Goal: Task Accomplishment & Management: Manage account settings

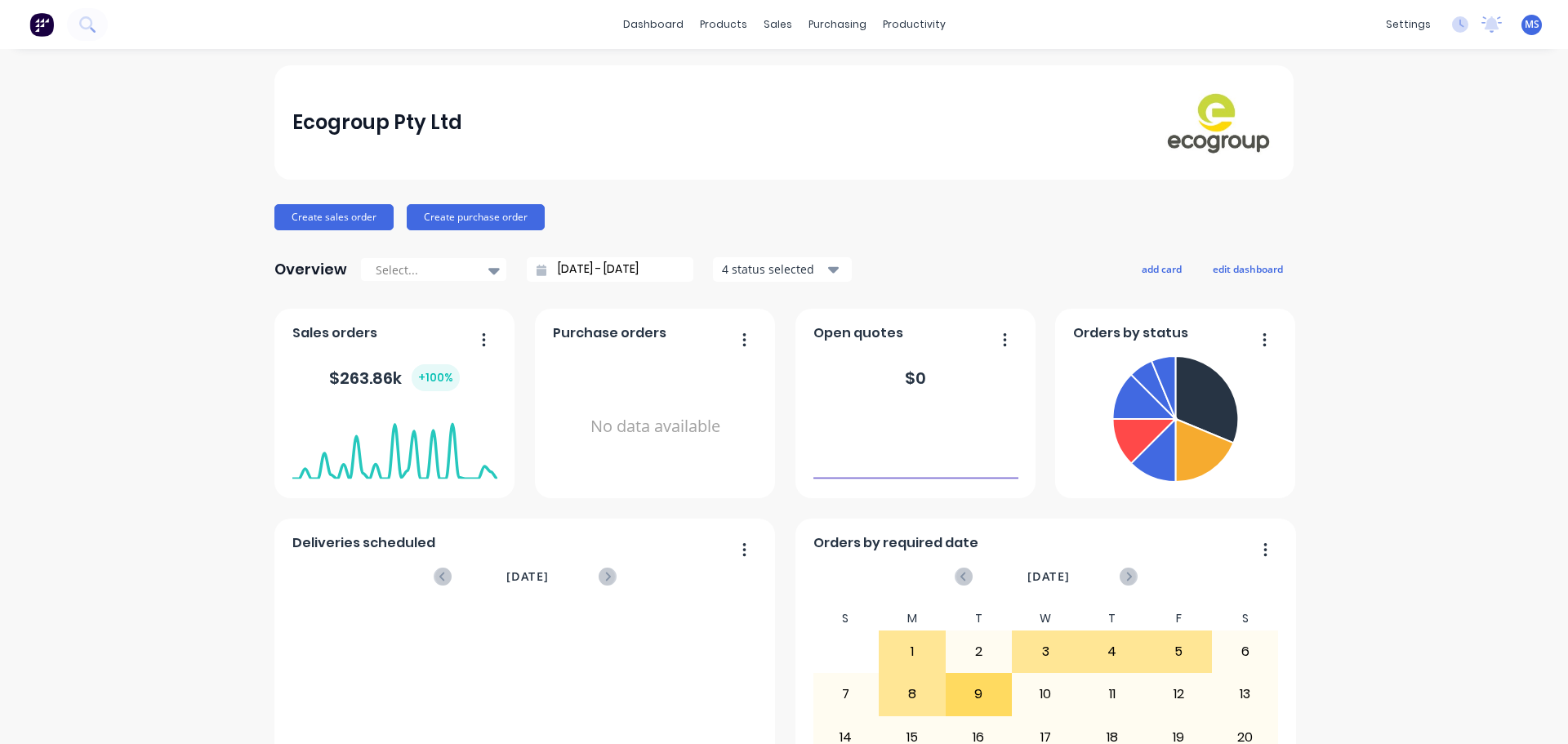
click at [122, 30] on div "dashboard products sales purchasing productivity dashboard products Product Cat…" at bounding box center [784, 24] width 1568 height 49
click at [111, 30] on div "dashboard products sales purchasing productivity dashboard products Product Cat…" at bounding box center [784, 24] width 1568 height 49
click at [101, 29] on button at bounding box center [87, 24] width 41 height 33
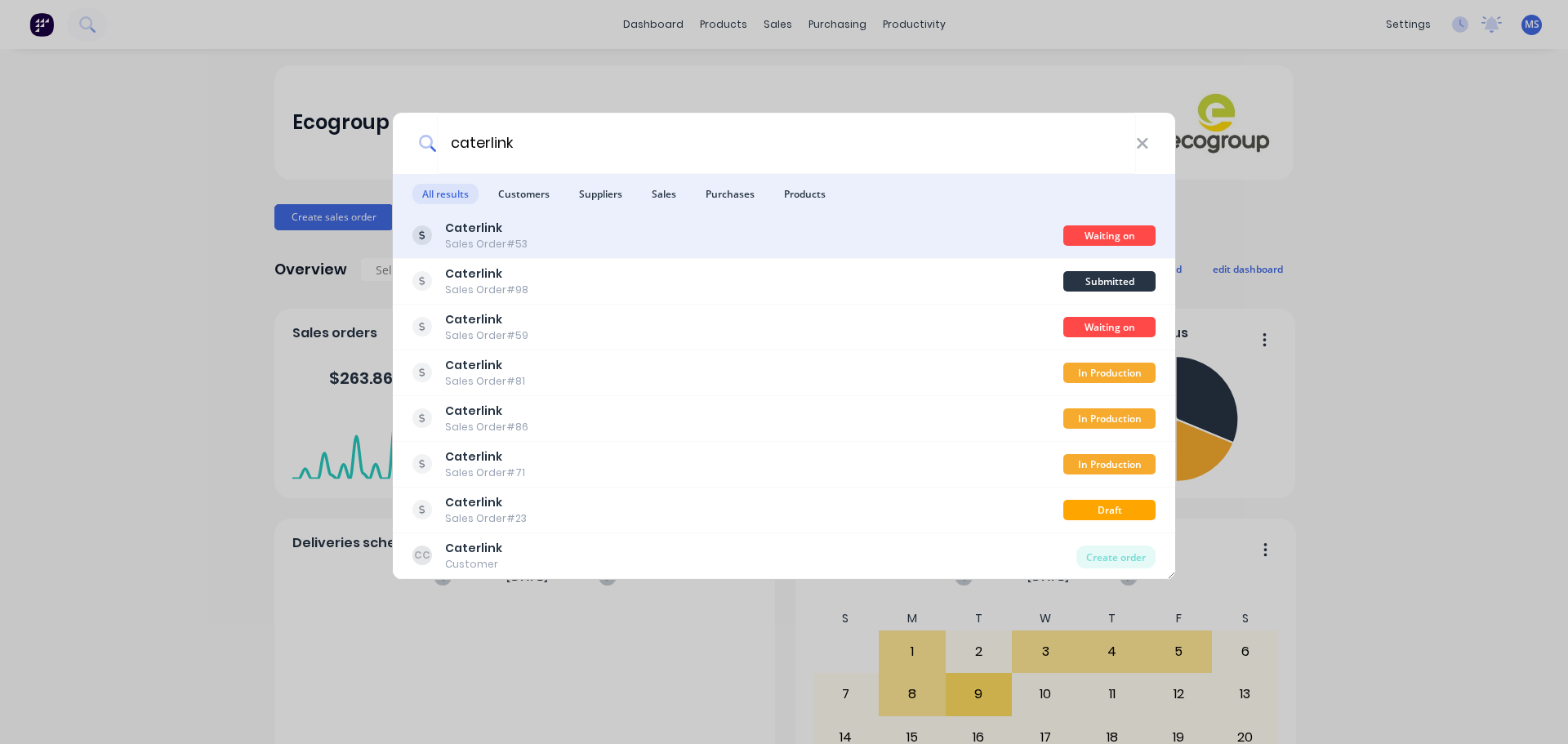
type input "caterlink"
click at [594, 225] on div "Caterlink Sales Order #53" at bounding box center [738, 236] width 651 height 32
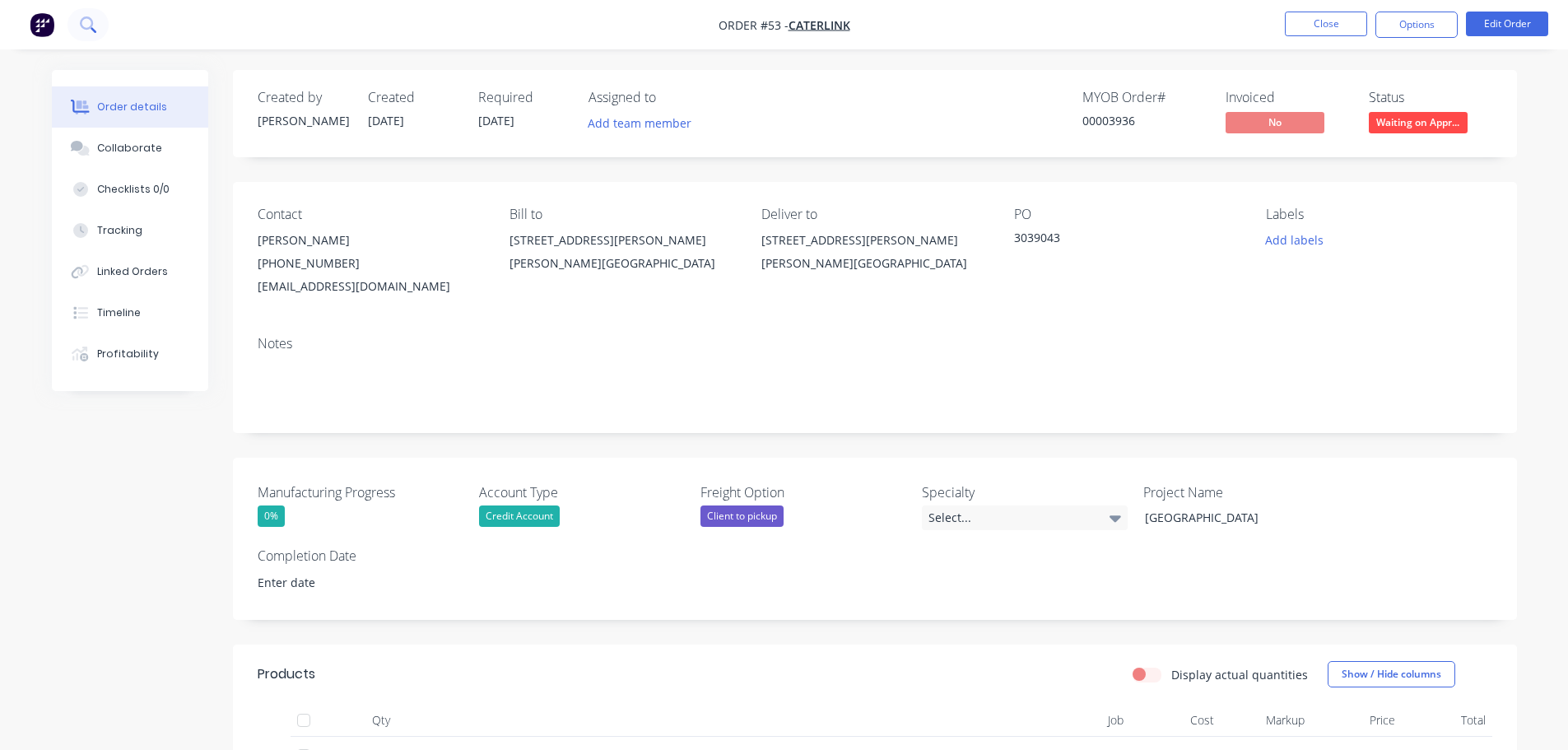
click at [100, 20] on button at bounding box center [88, 25] width 41 height 33
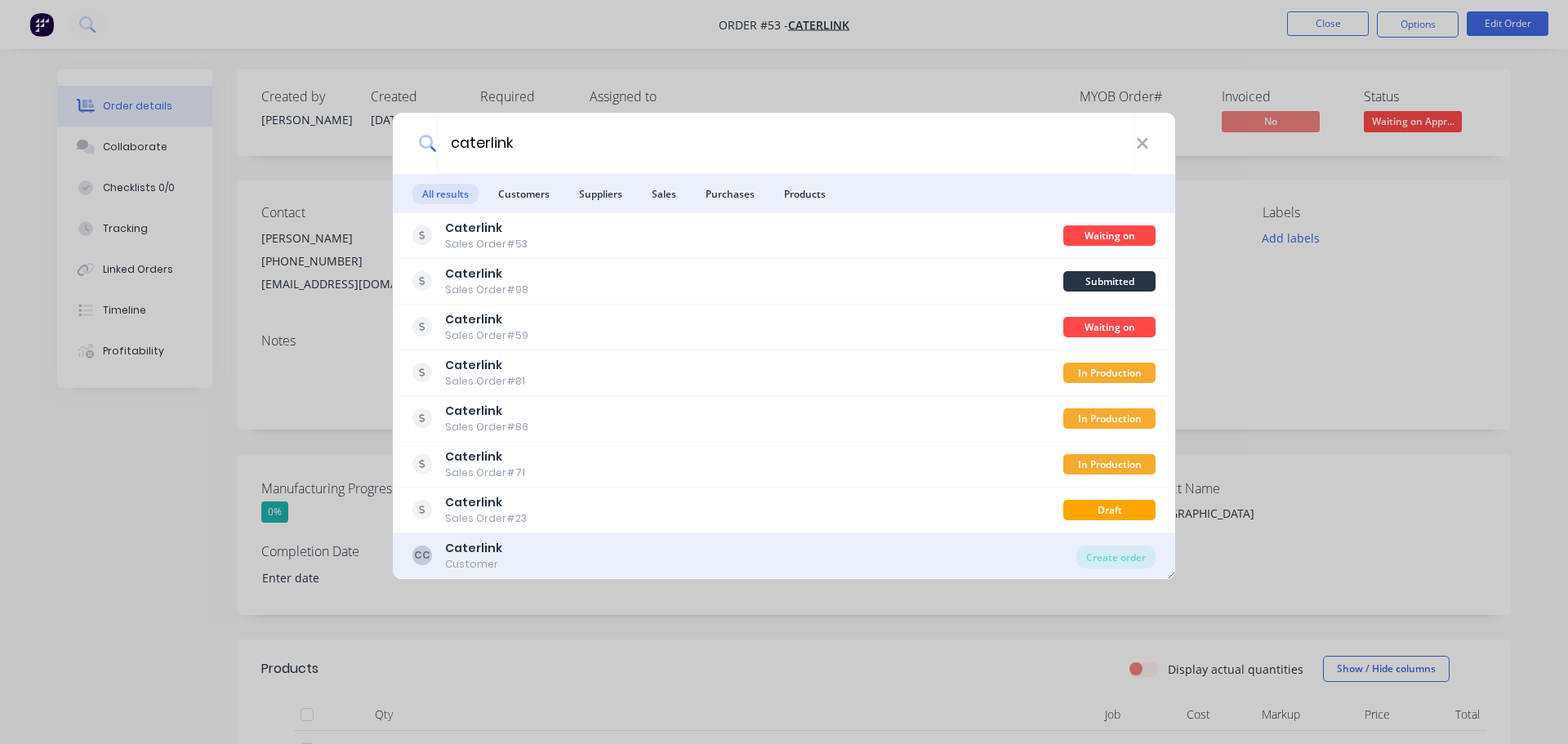
type input "caterlink"
click at [568, 552] on div "CC Caterlink Customer" at bounding box center [745, 556] width 664 height 32
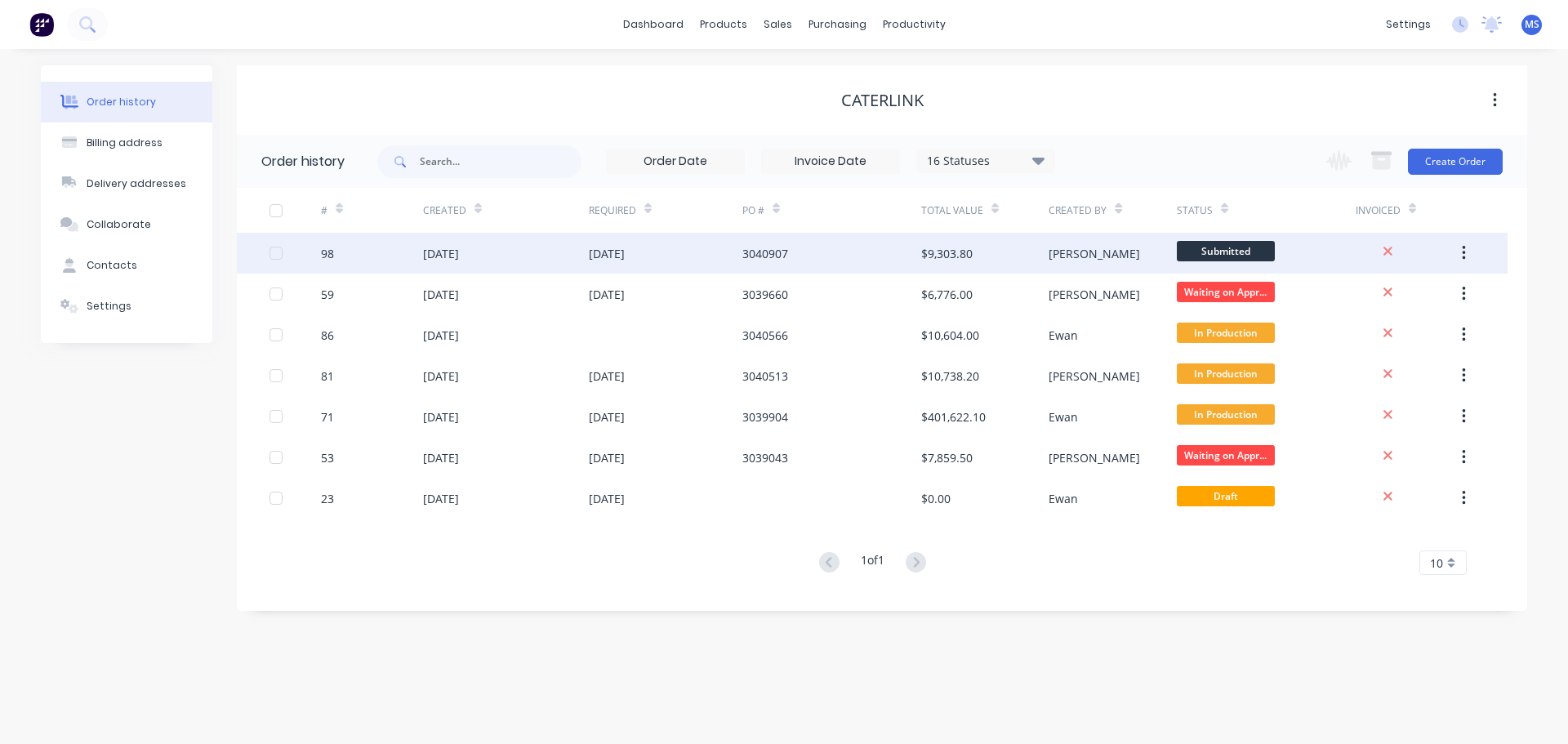
click at [675, 258] on div "[DATE]" at bounding box center [665, 253] width 153 height 41
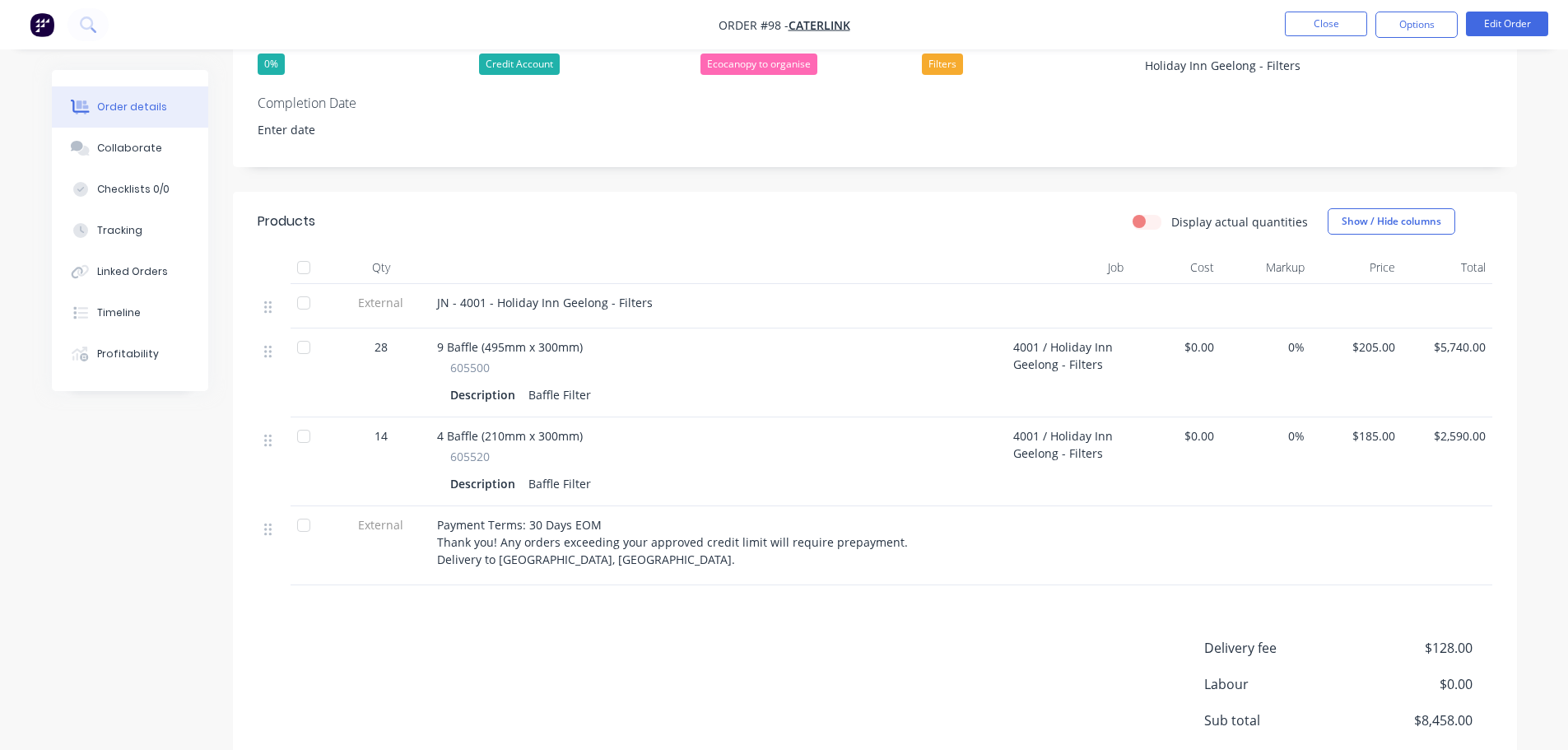
scroll to position [205, 0]
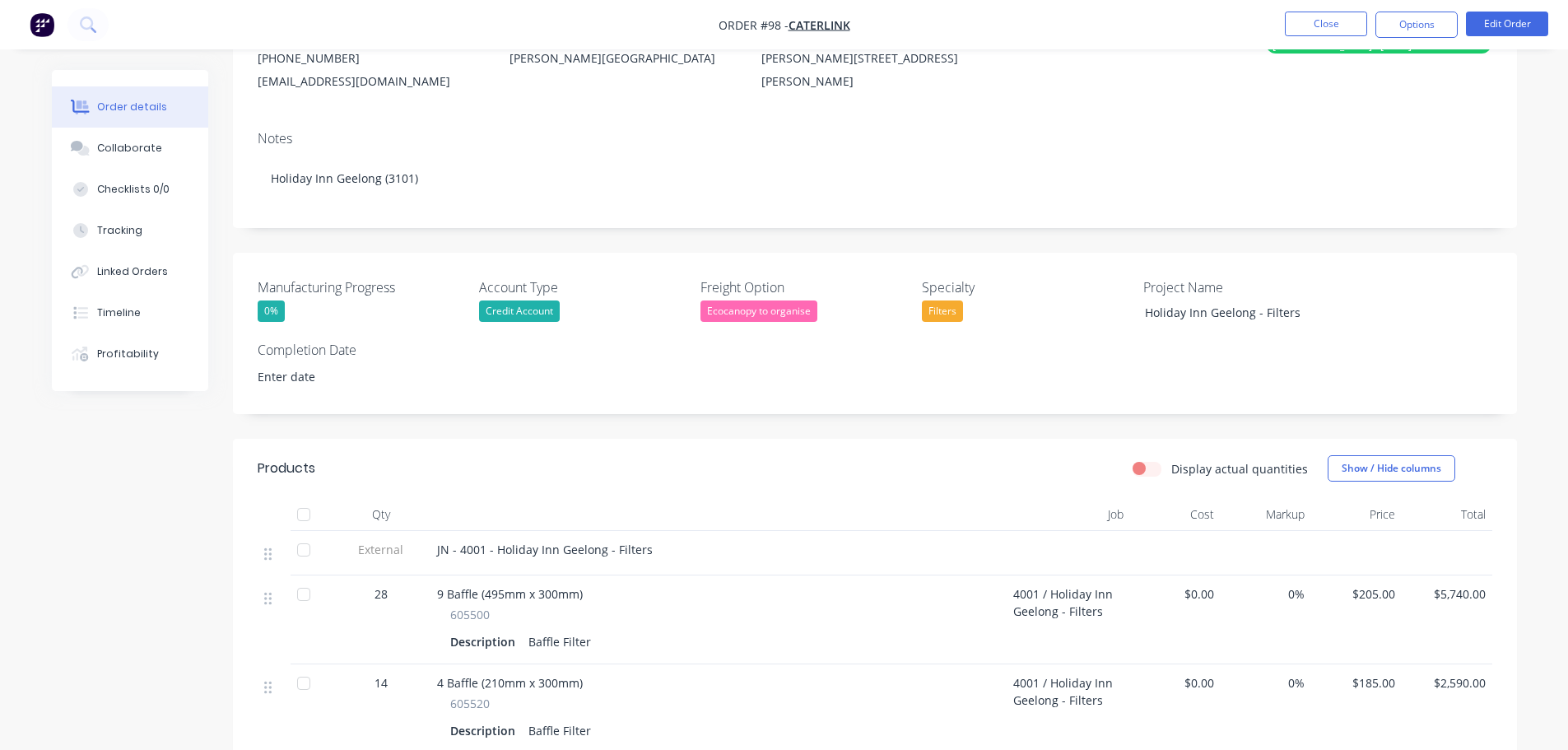
click at [309, 387] on input at bounding box center [348, 375] width 205 height 25
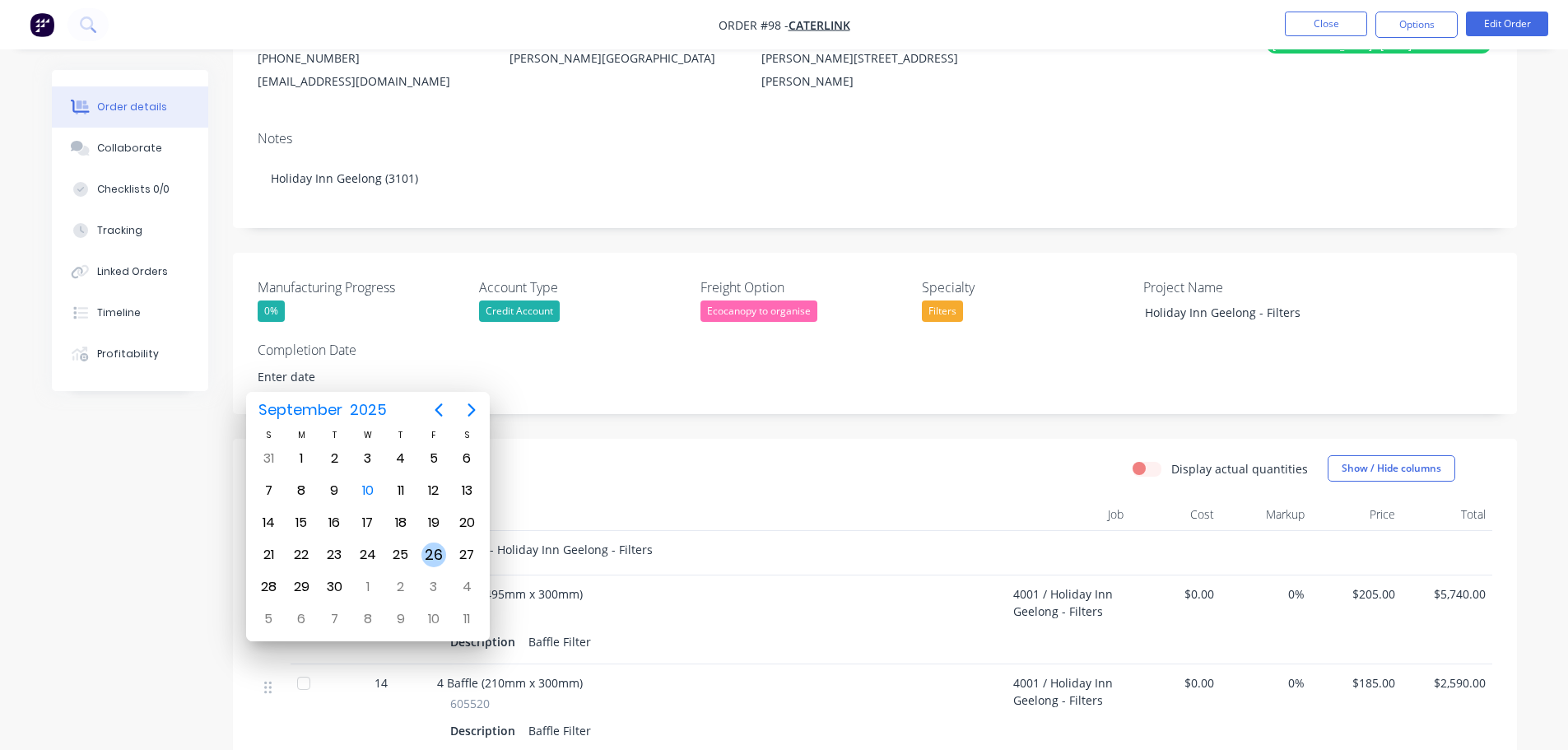
click at [438, 544] on div "26" at bounding box center [434, 555] width 25 height 25
type input "[DATE]"
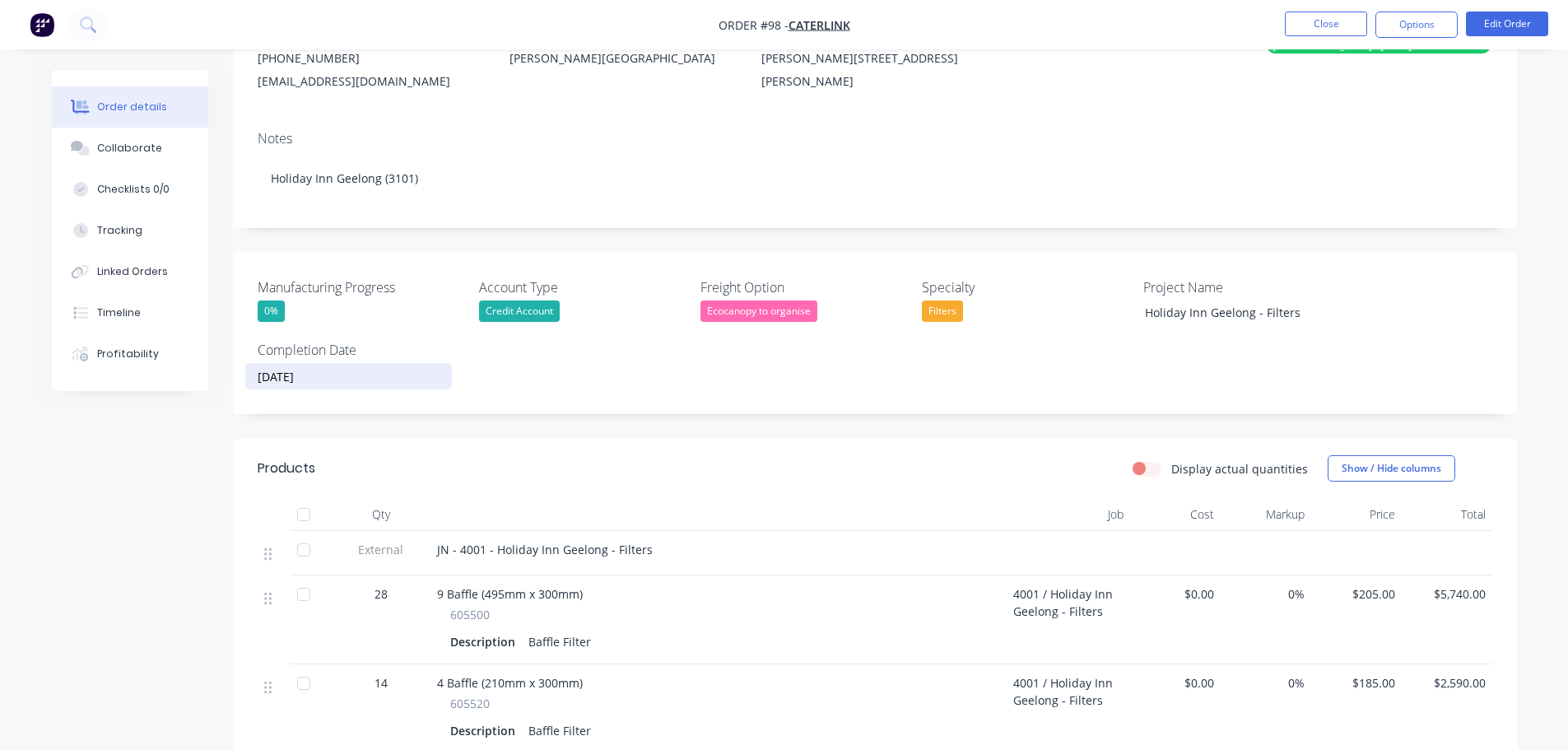
click at [554, 445] on header "Products Display actual quantities Show / Hide columns" at bounding box center [875, 468] width 1284 height 59
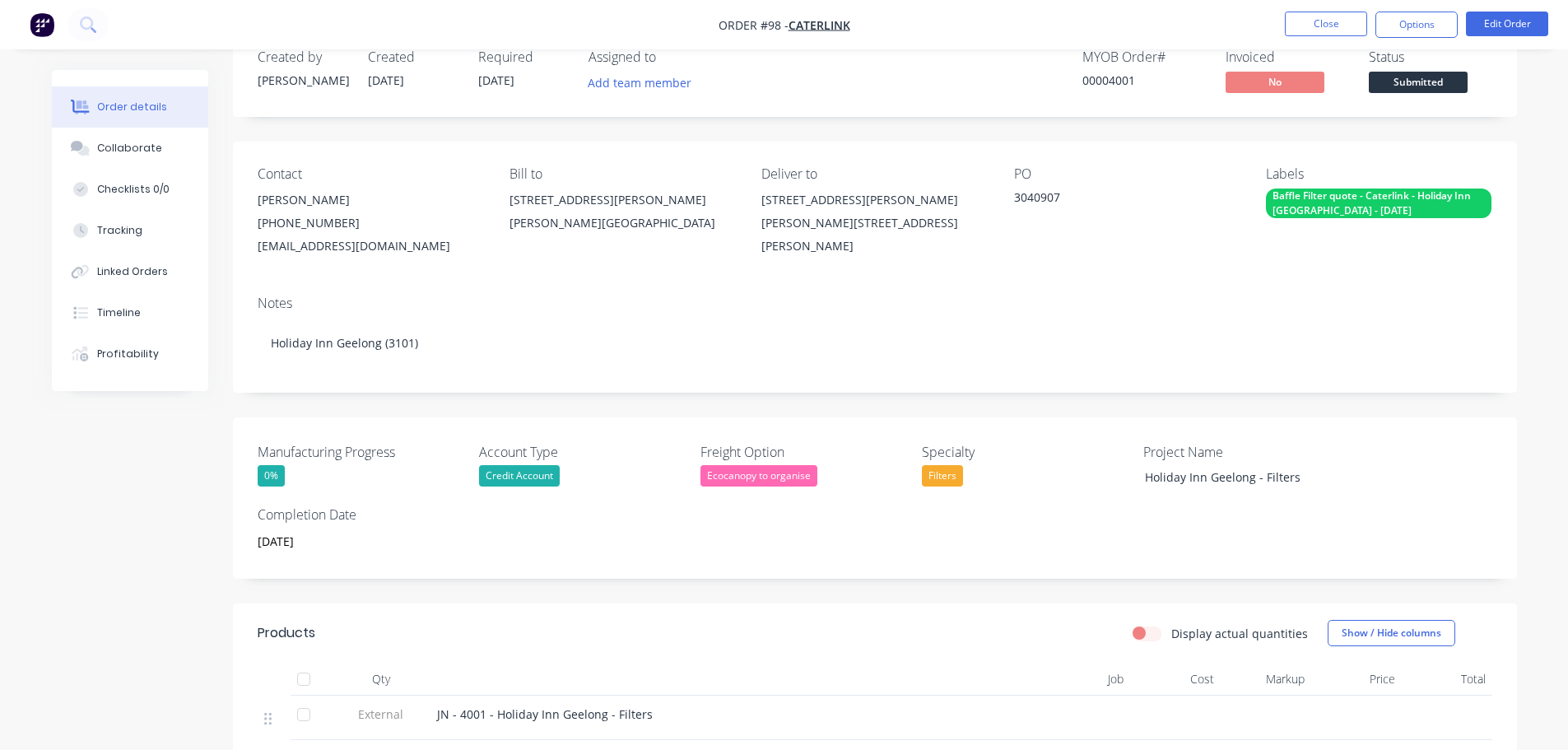
scroll to position [0, 0]
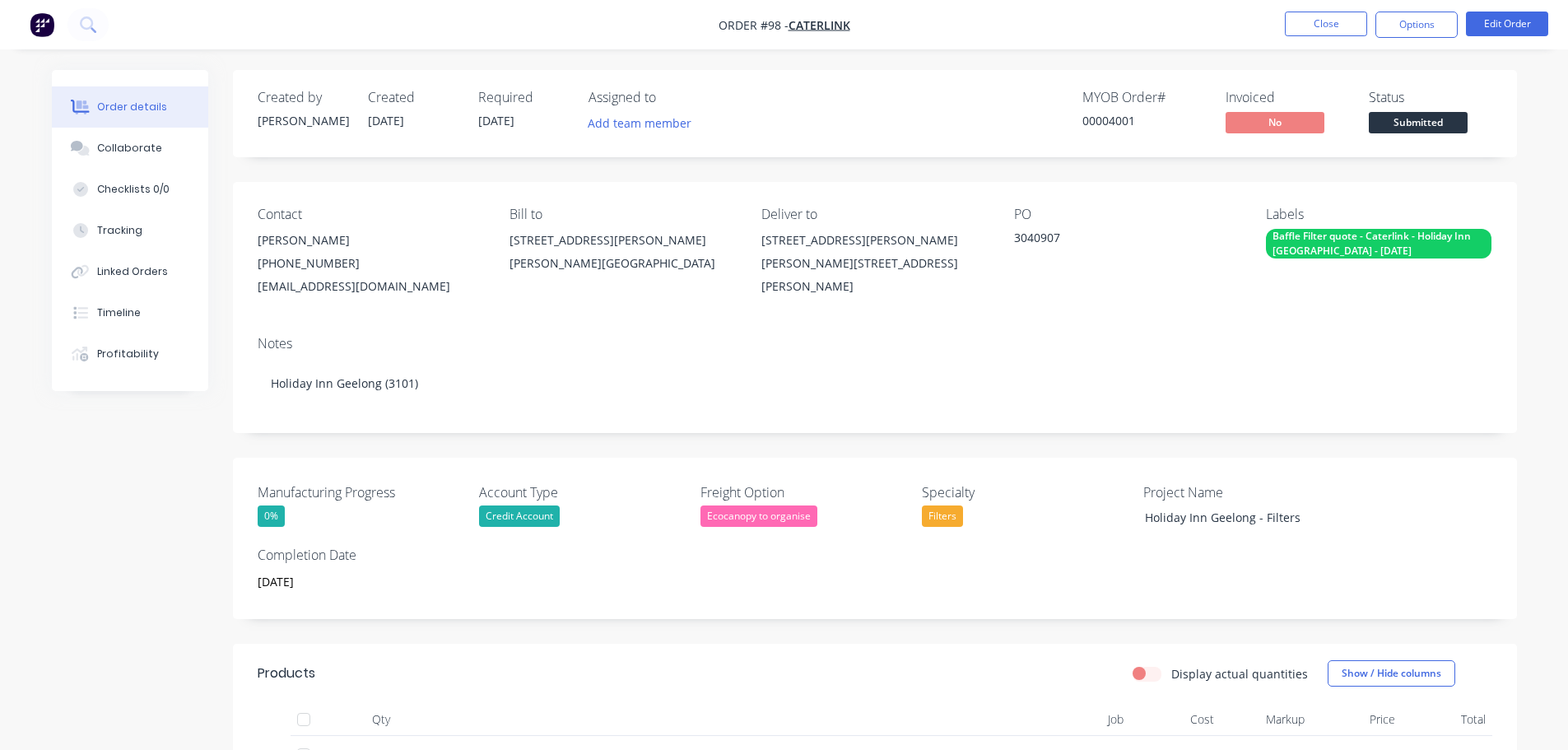
click at [512, 118] on span "[DATE]" at bounding box center [496, 120] width 36 height 16
click at [1488, 18] on button "Edit Order" at bounding box center [1507, 24] width 82 height 25
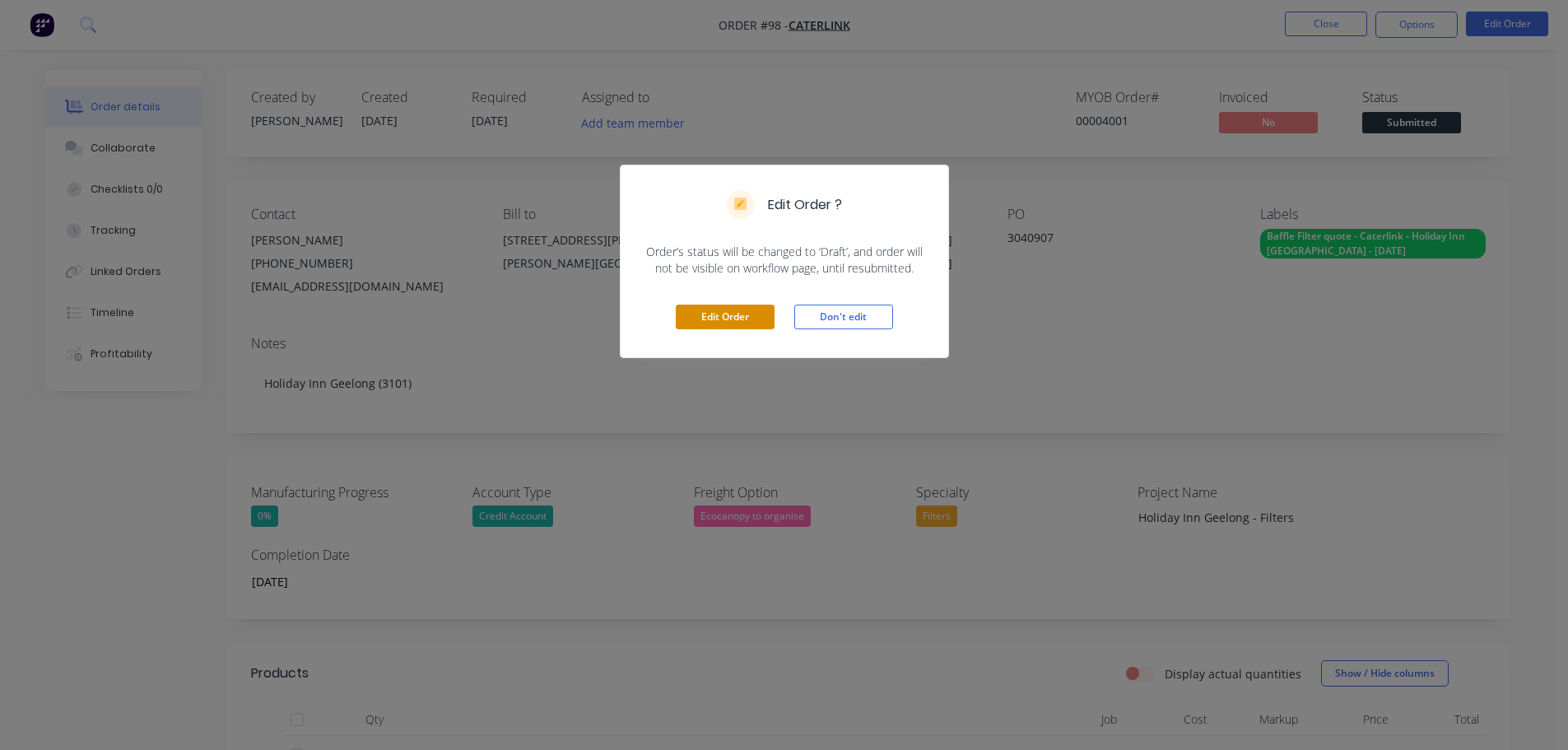
click at [739, 326] on button "Edit Order" at bounding box center [725, 316] width 99 height 25
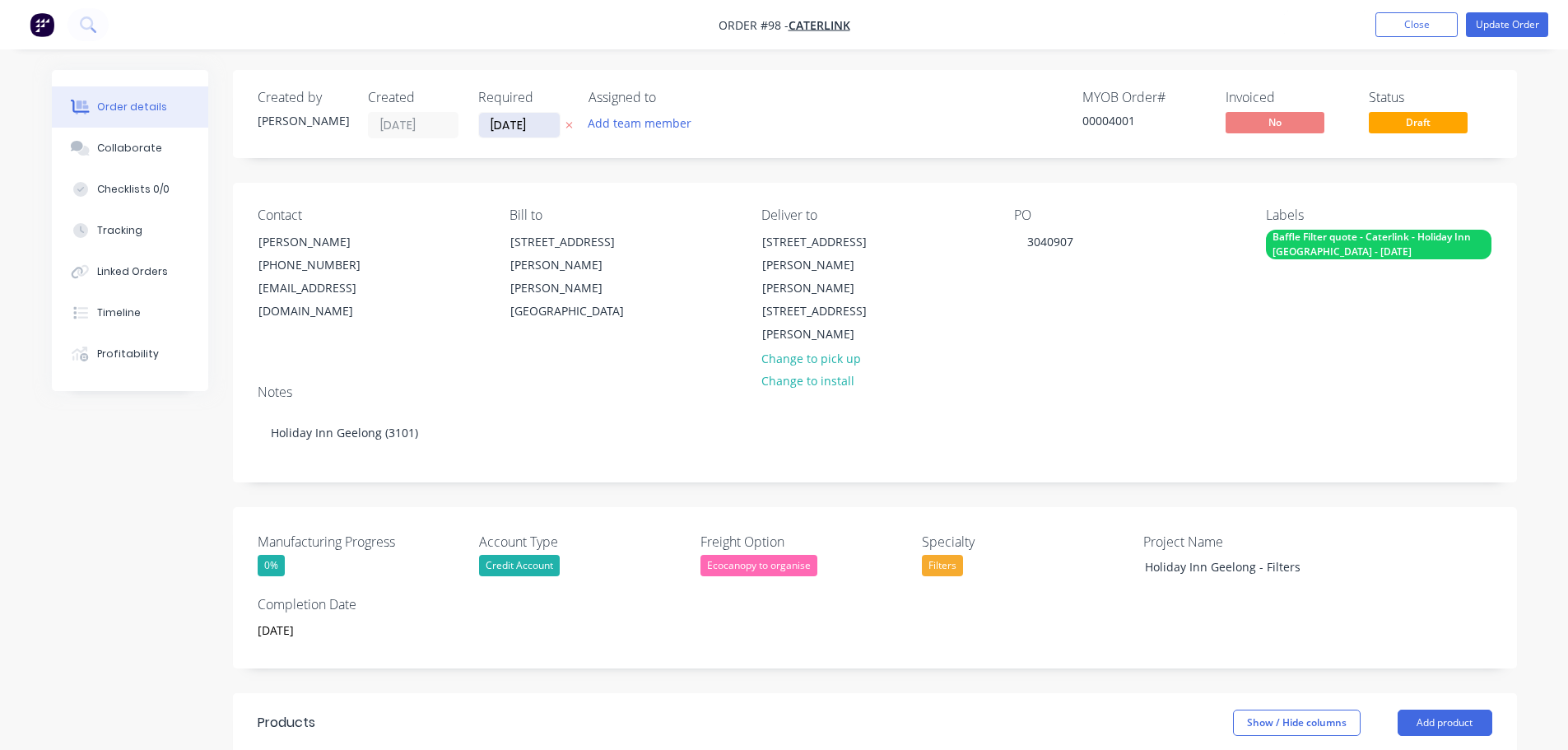
click at [525, 115] on input "[DATE]" at bounding box center [519, 124] width 80 height 25
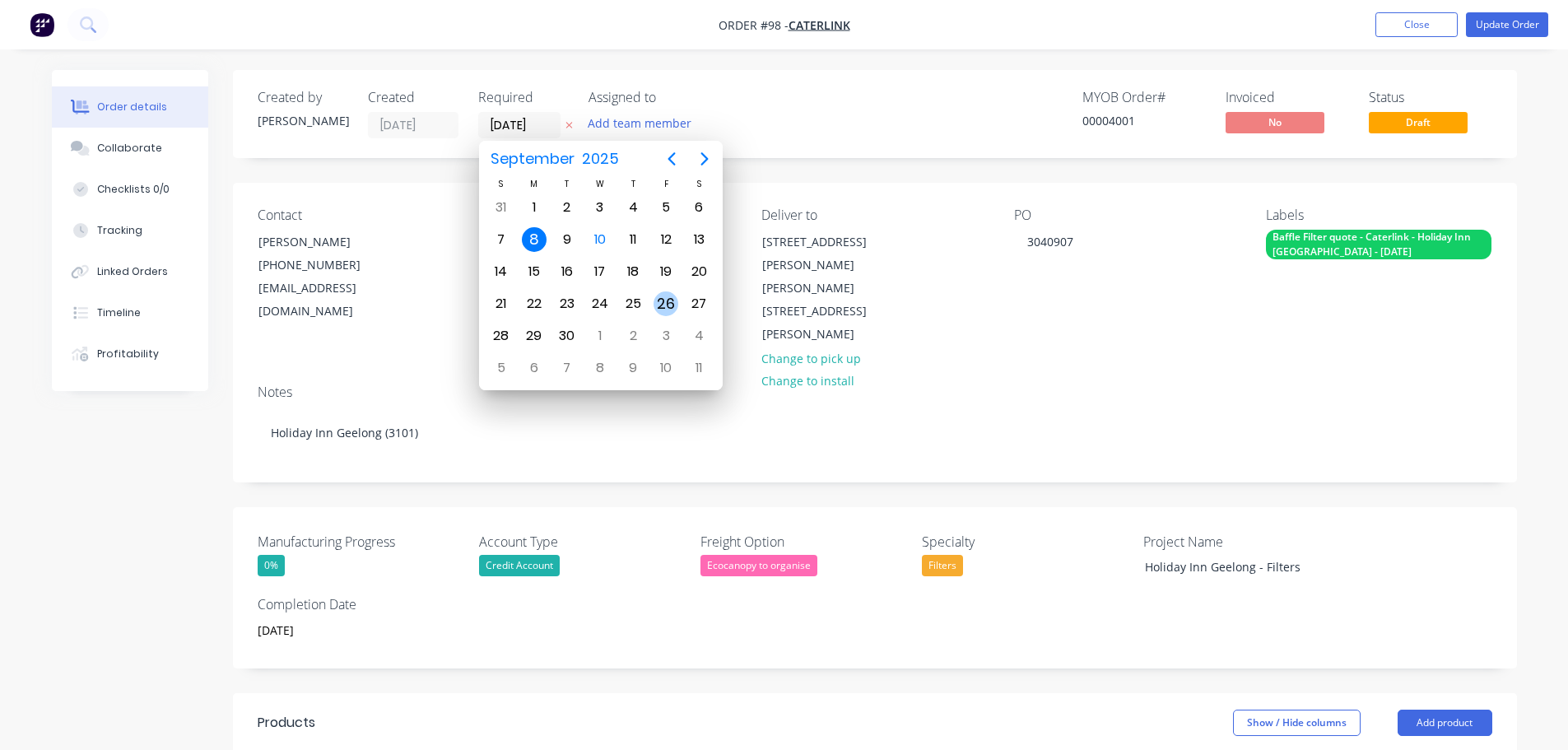
click at [655, 299] on div "26" at bounding box center [665, 304] width 25 height 25
type input "[DATE]"
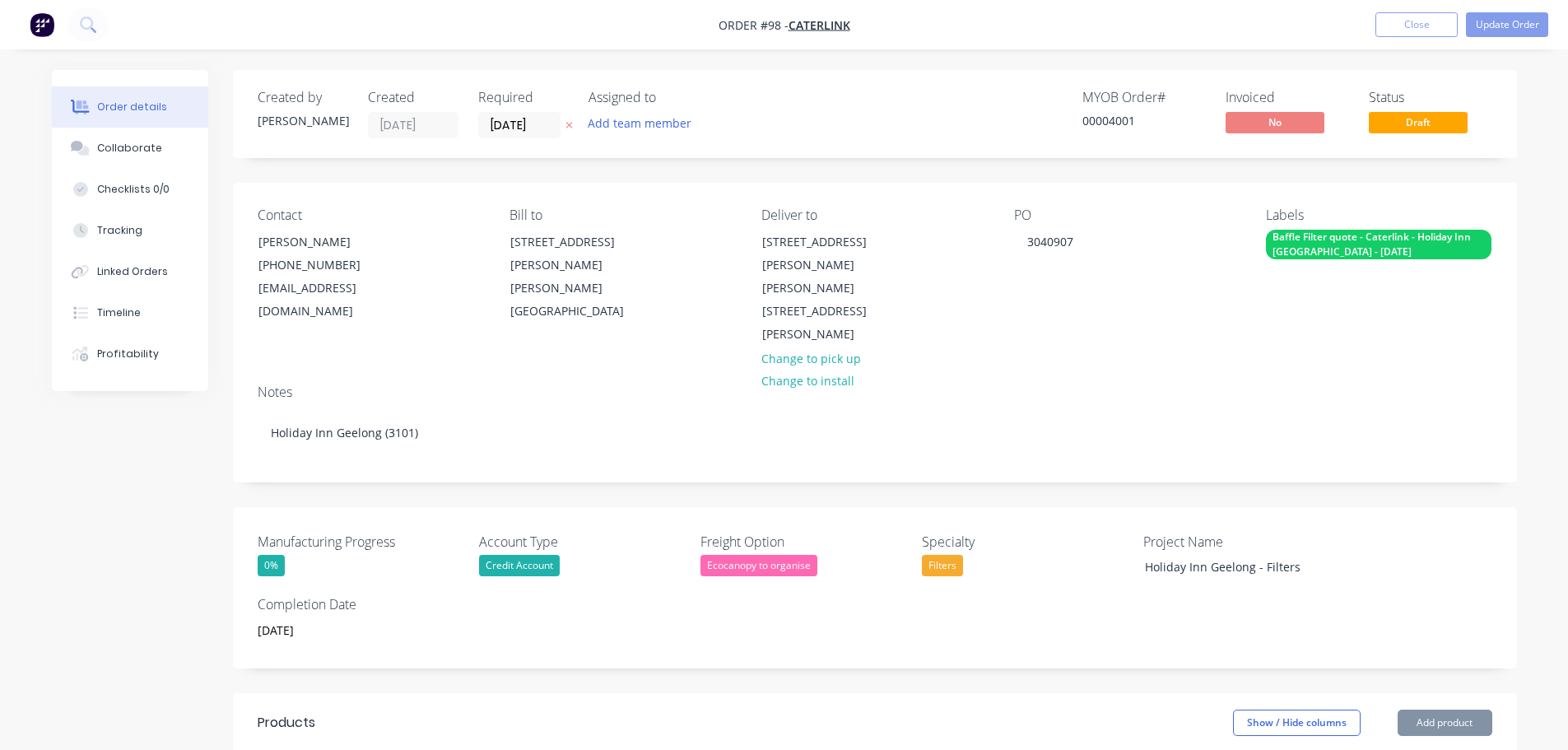
click at [944, 385] on div "Notes" at bounding box center [875, 392] width 1235 height 16
click at [1509, 19] on button "Update Order" at bounding box center [1507, 25] width 82 height 25
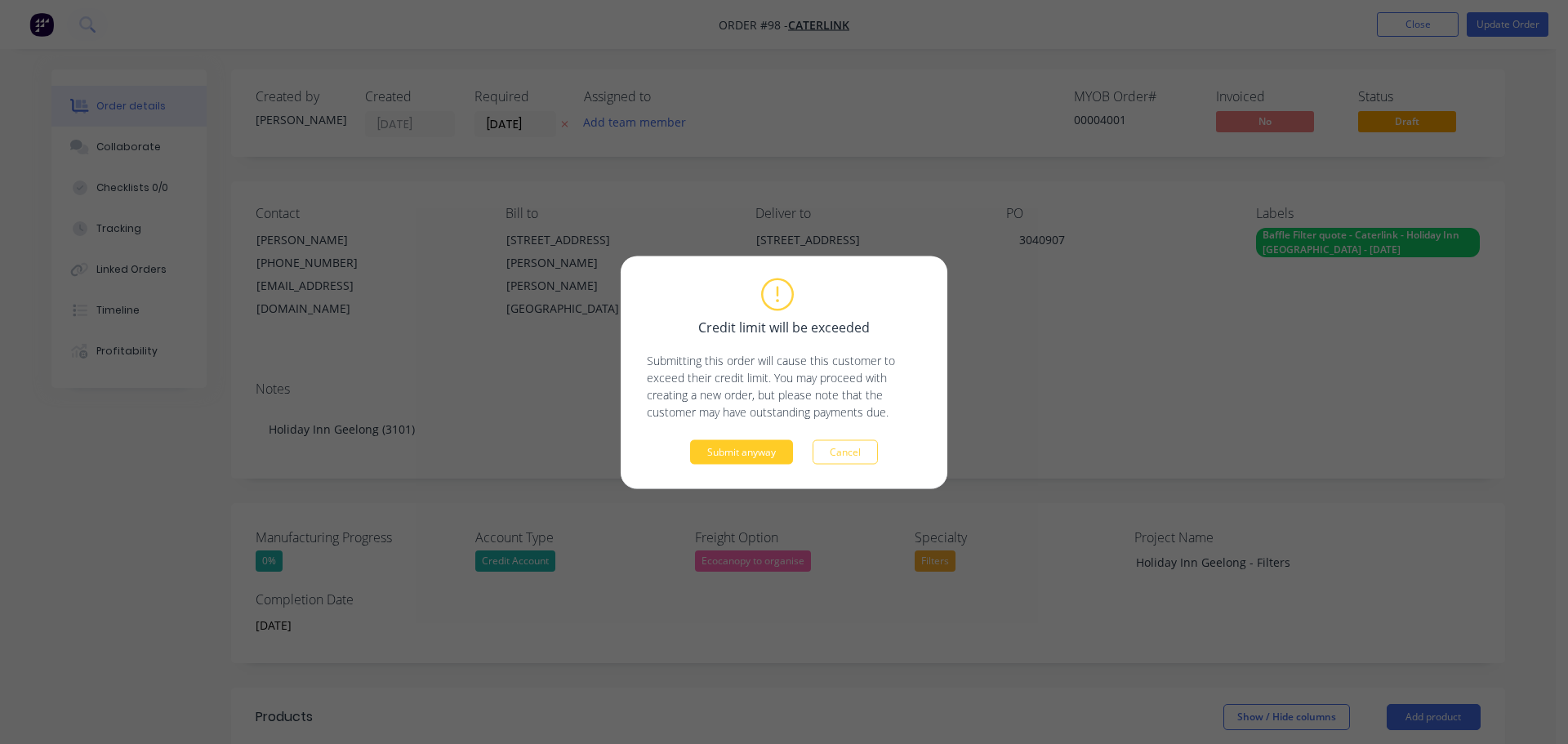
click at [791, 449] on button "Submit anyway" at bounding box center [741, 451] width 103 height 24
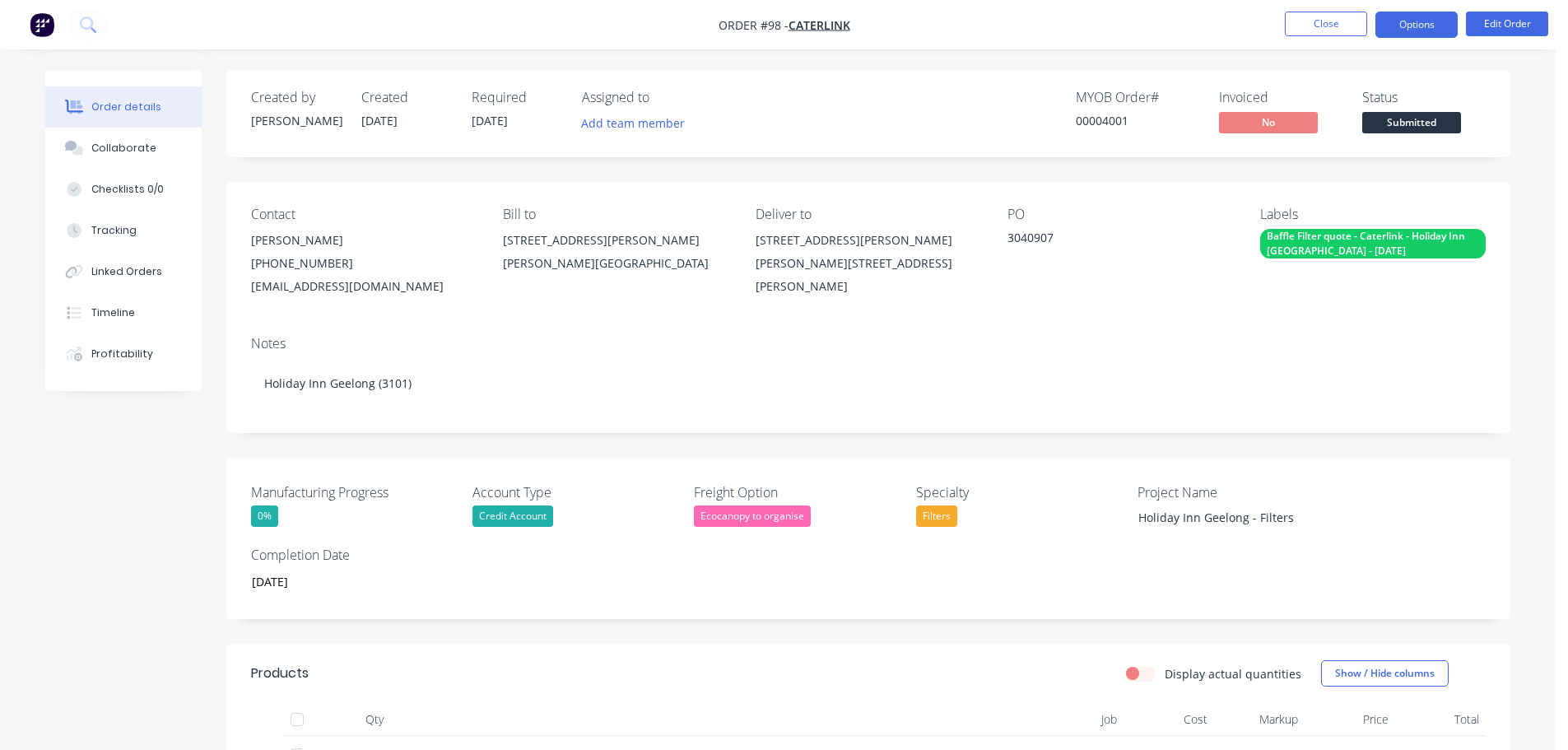
click at [1426, 32] on button "Options" at bounding box center [1416, 25] width 82 height 26
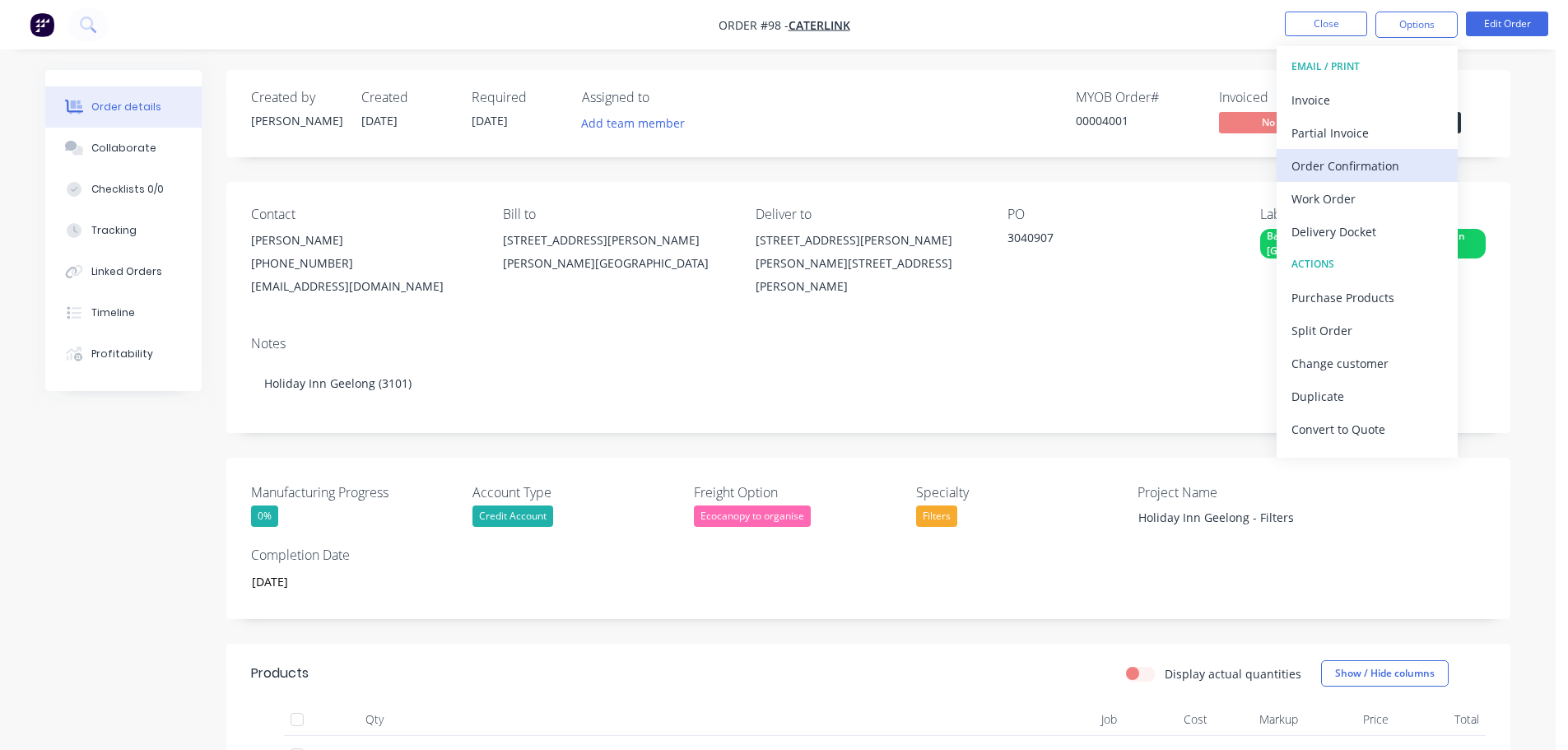
click at [1340, 165] on div "Order Confirmation" at bounding box center [1367, 166] width 151 height 24
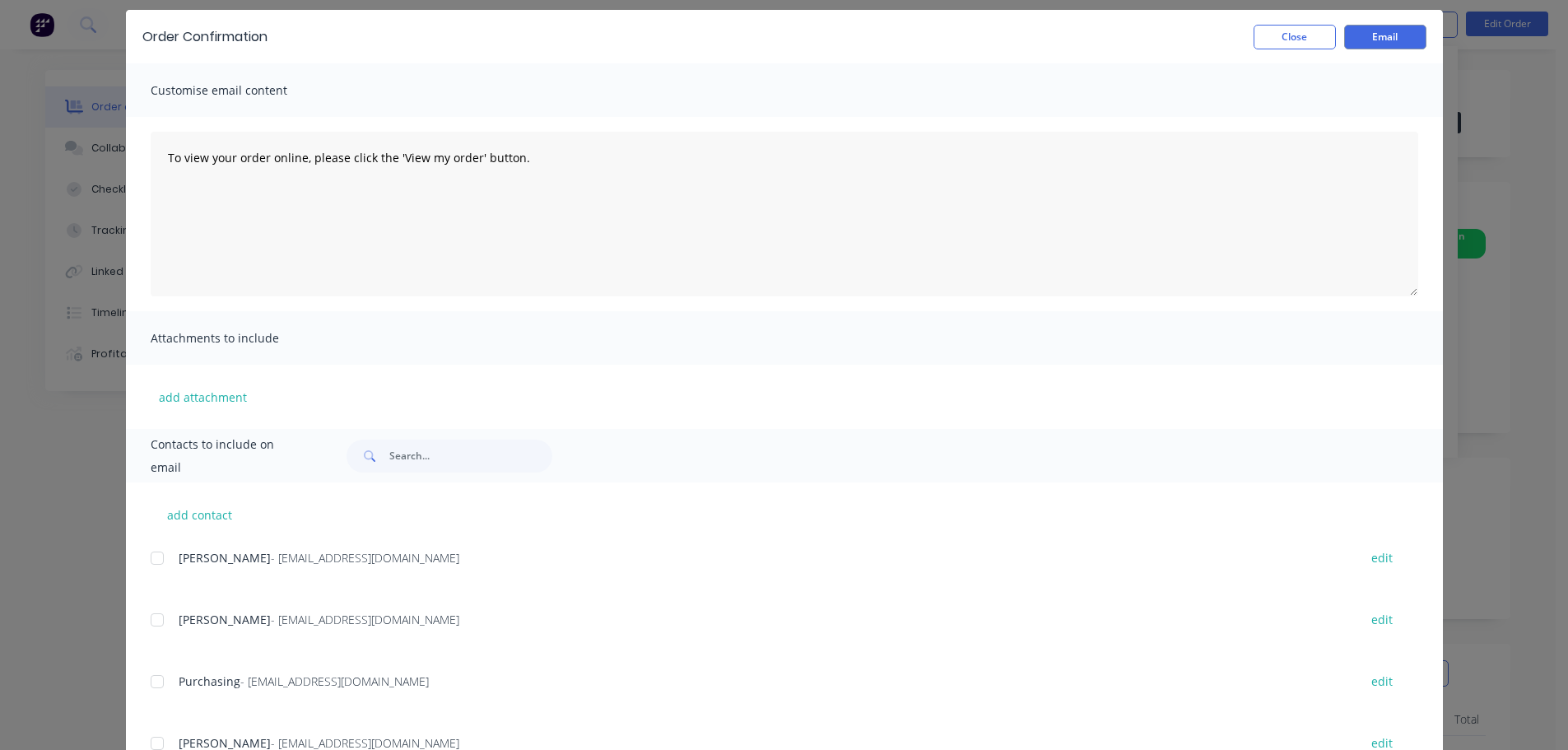
scroll to position [123, 0]
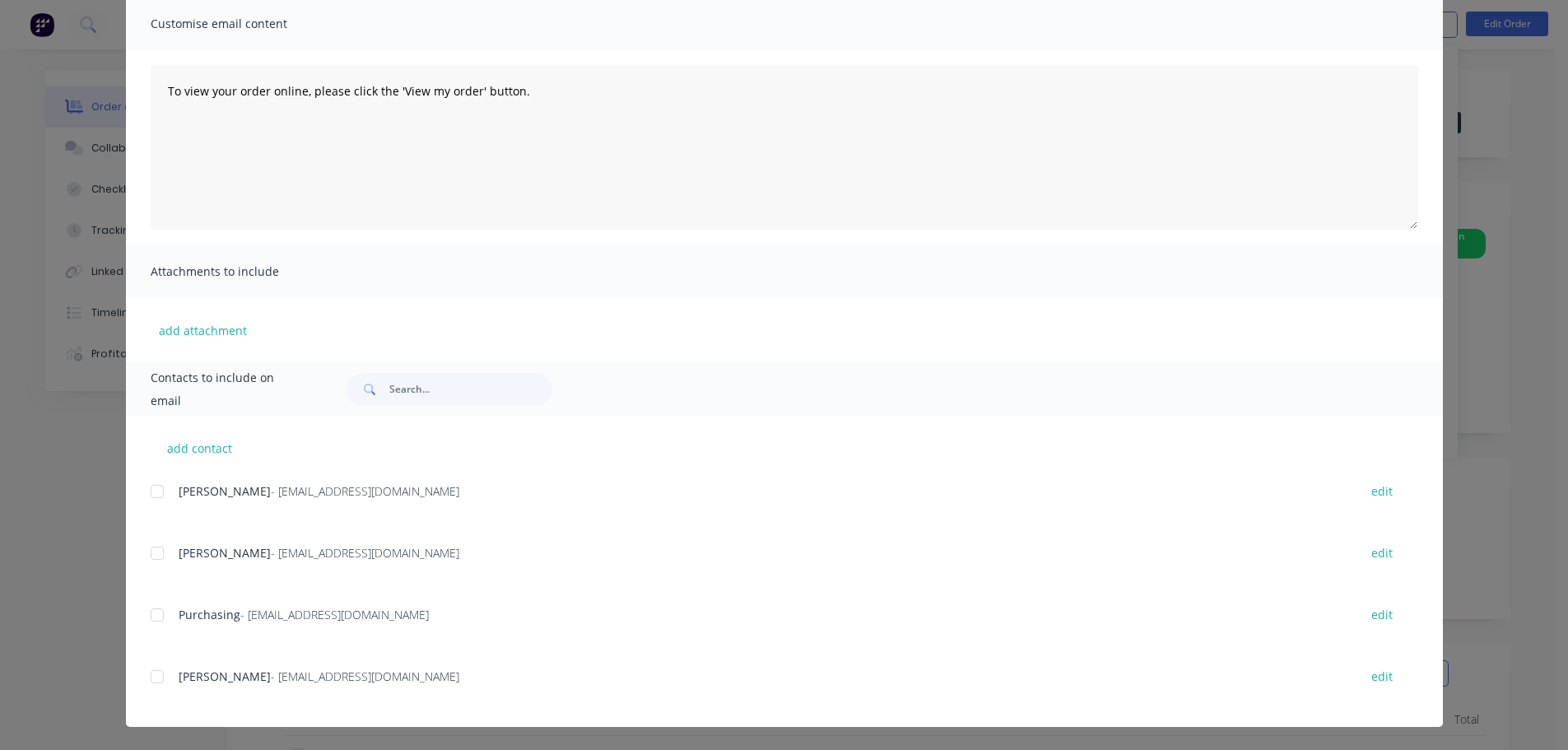
click at [150, 680] on div at bounding box center [157, 676] width 33 height 33
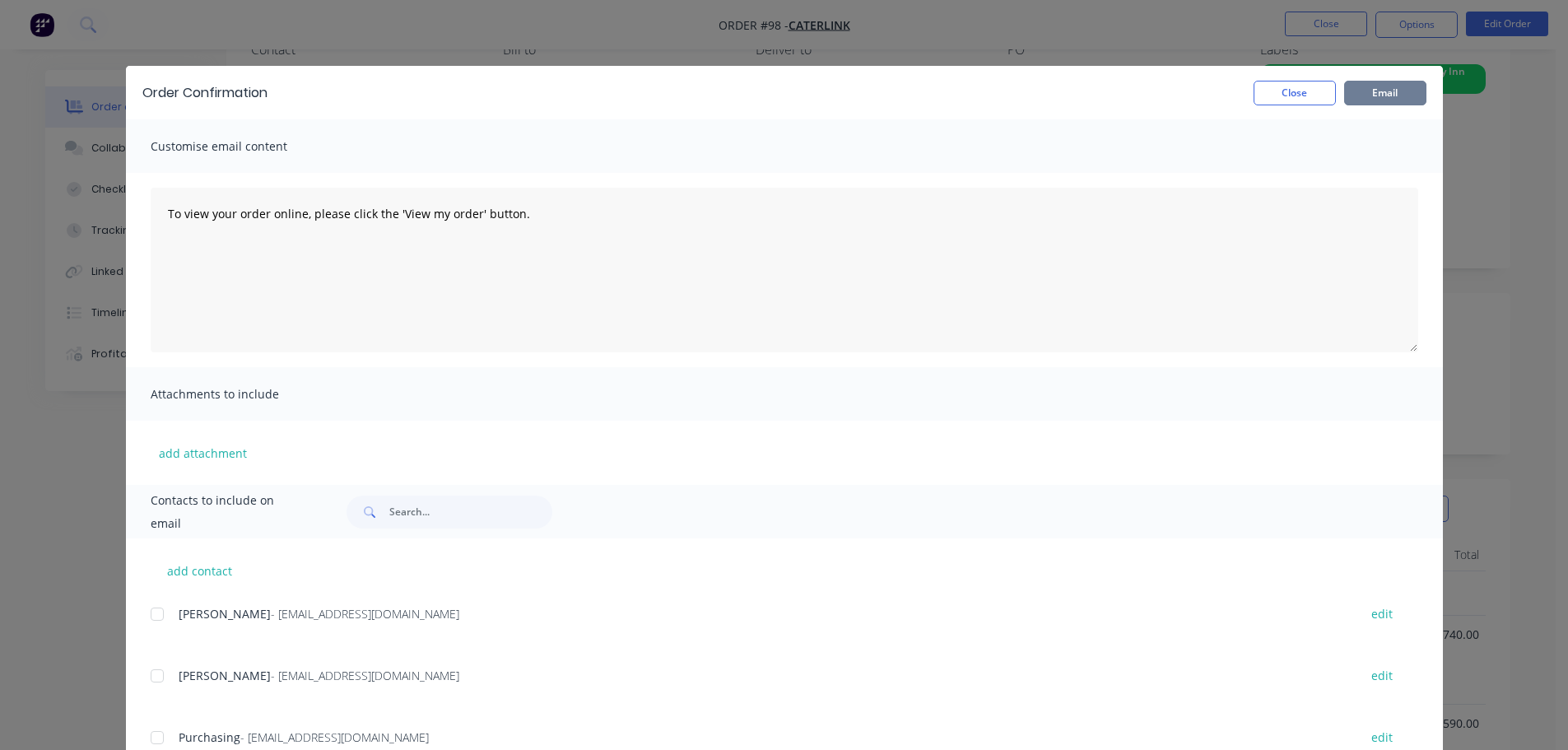
click at [1385, 85] on button "Email" at bounding box center [1385, 92] width 82 height 25
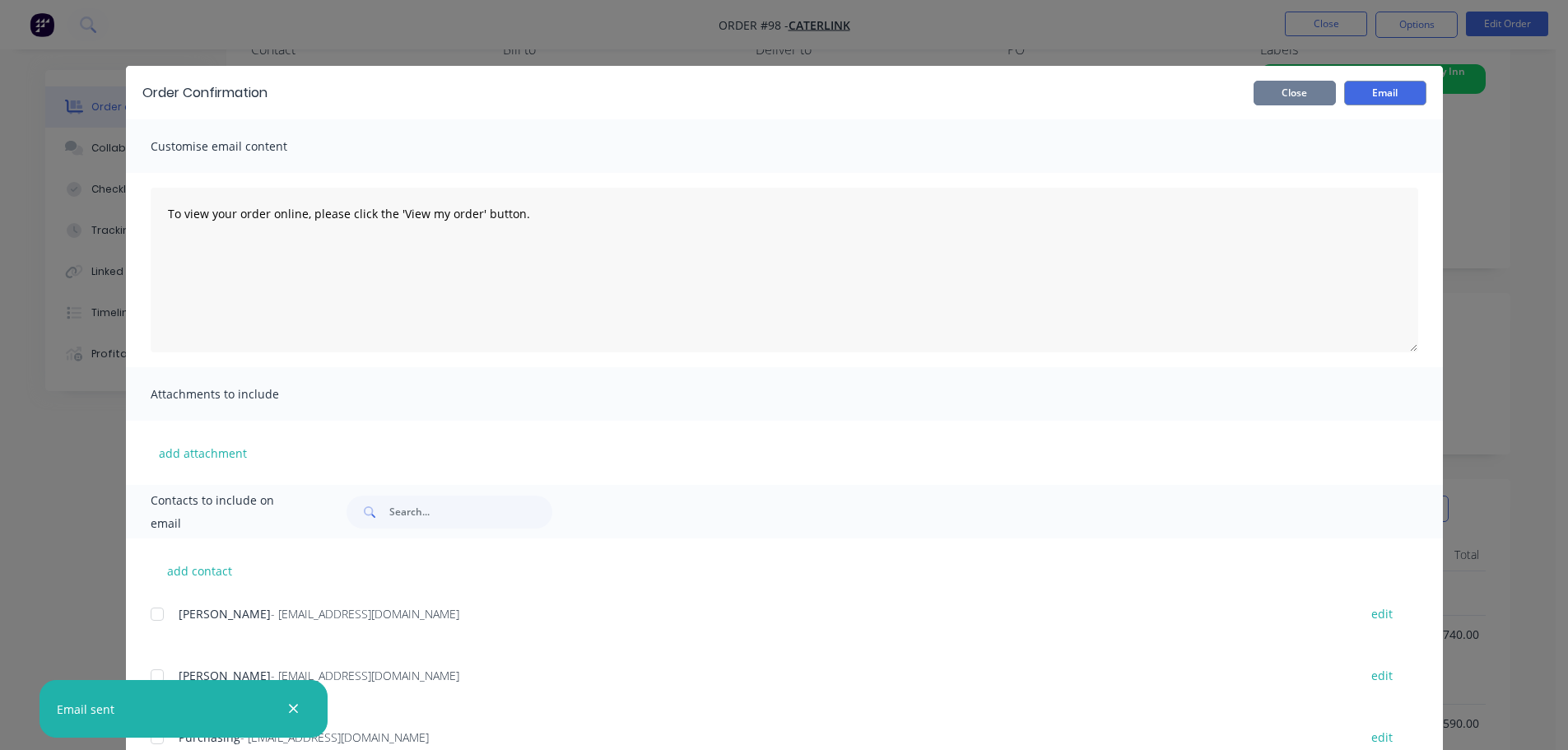
click at [1315, 93] on button "Close" at bounding box center [1294, 92] width 82 height 25
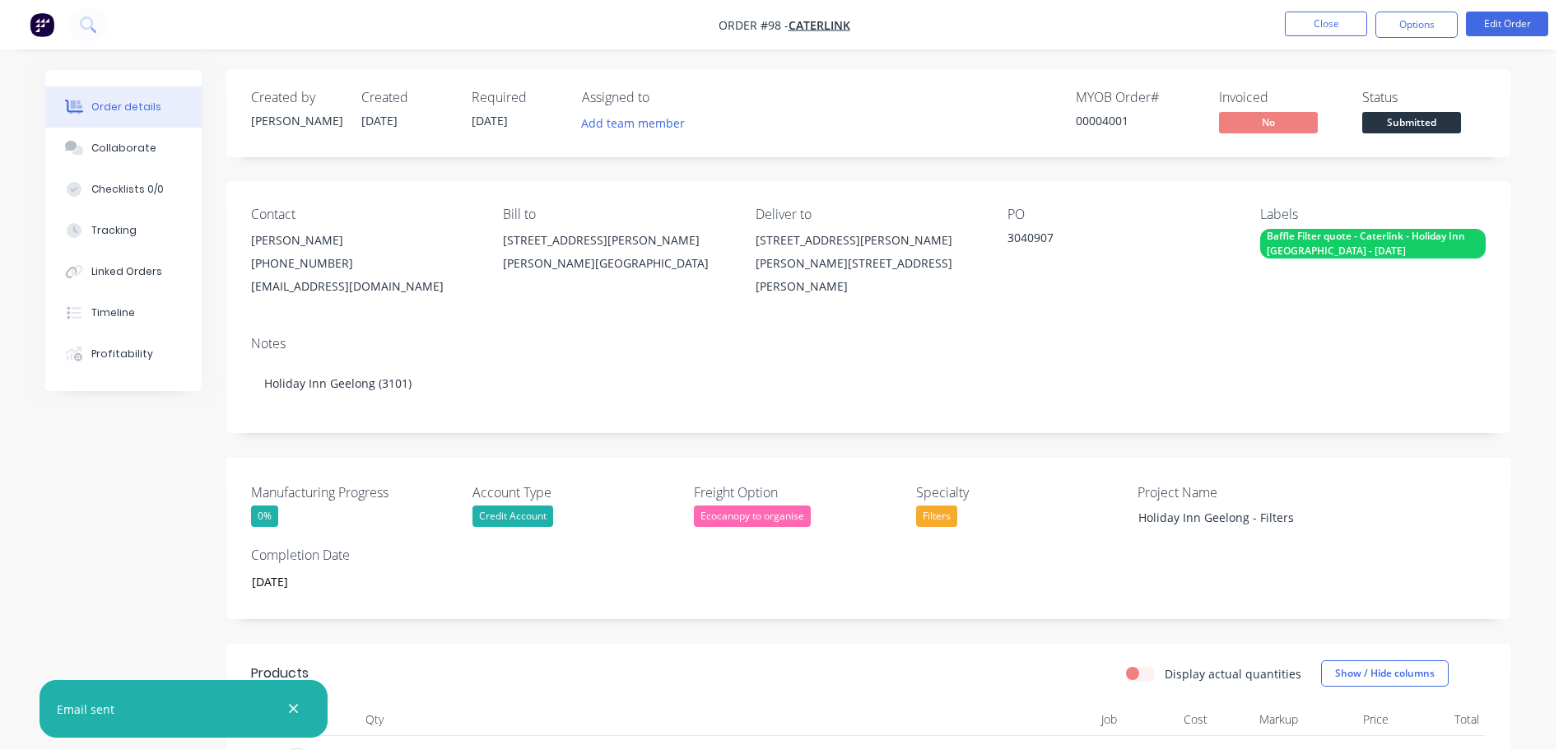
click at [112, 27] on nav "Order #98 - Caterlink Close Options Edit Order" at bounding box center [784, 25] width 1568 height 49
click at [100, 27] on button at bounding box center [88, 25] width 41 height 33
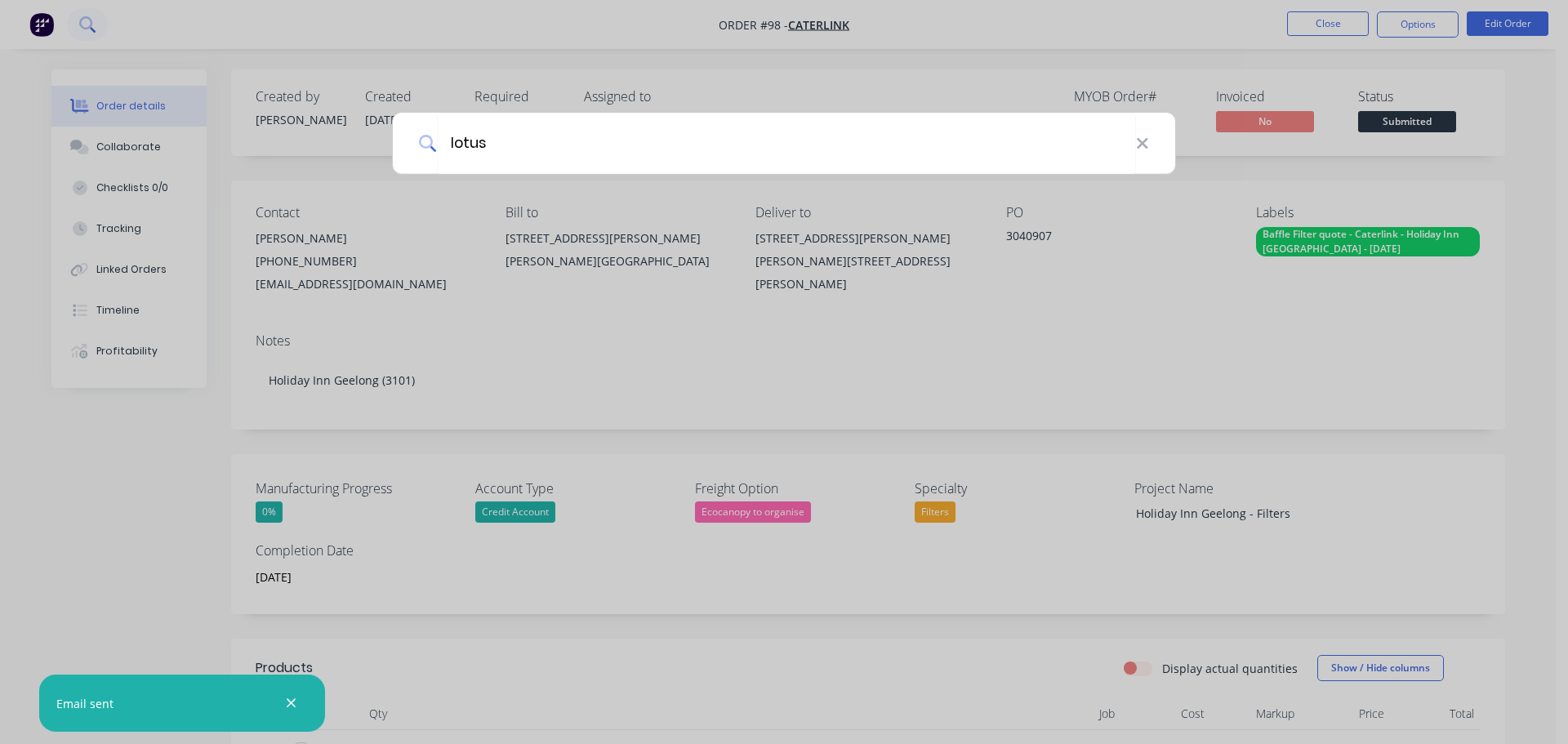
type input "lotus"
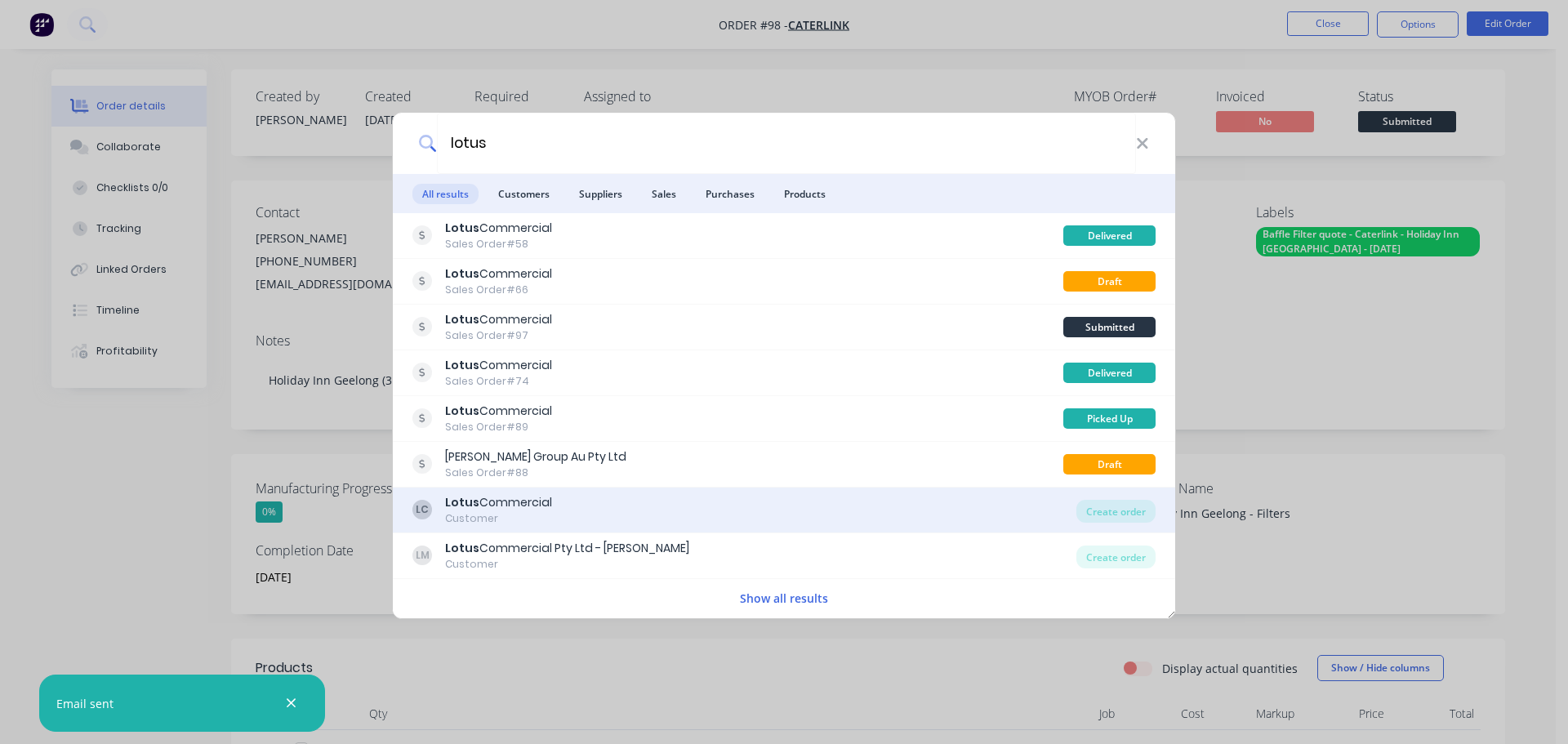
click at [571, 508] on div "LC Lotus Commercial Customer" at bounding box center [745, 510] width 664 height 32
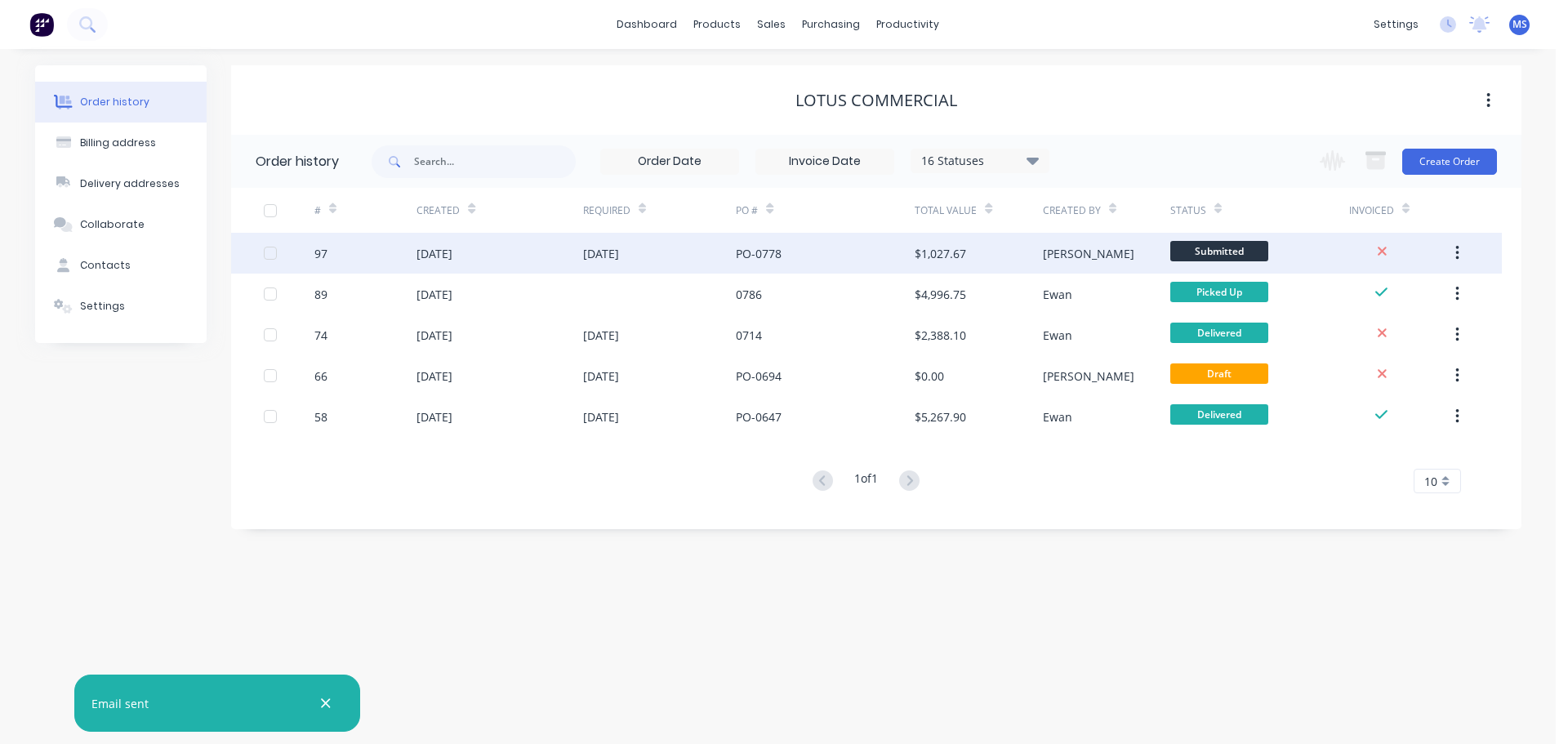
click at [471, 268] on div "[DATE]" at bounding box center [500, 253] width 166 height 41
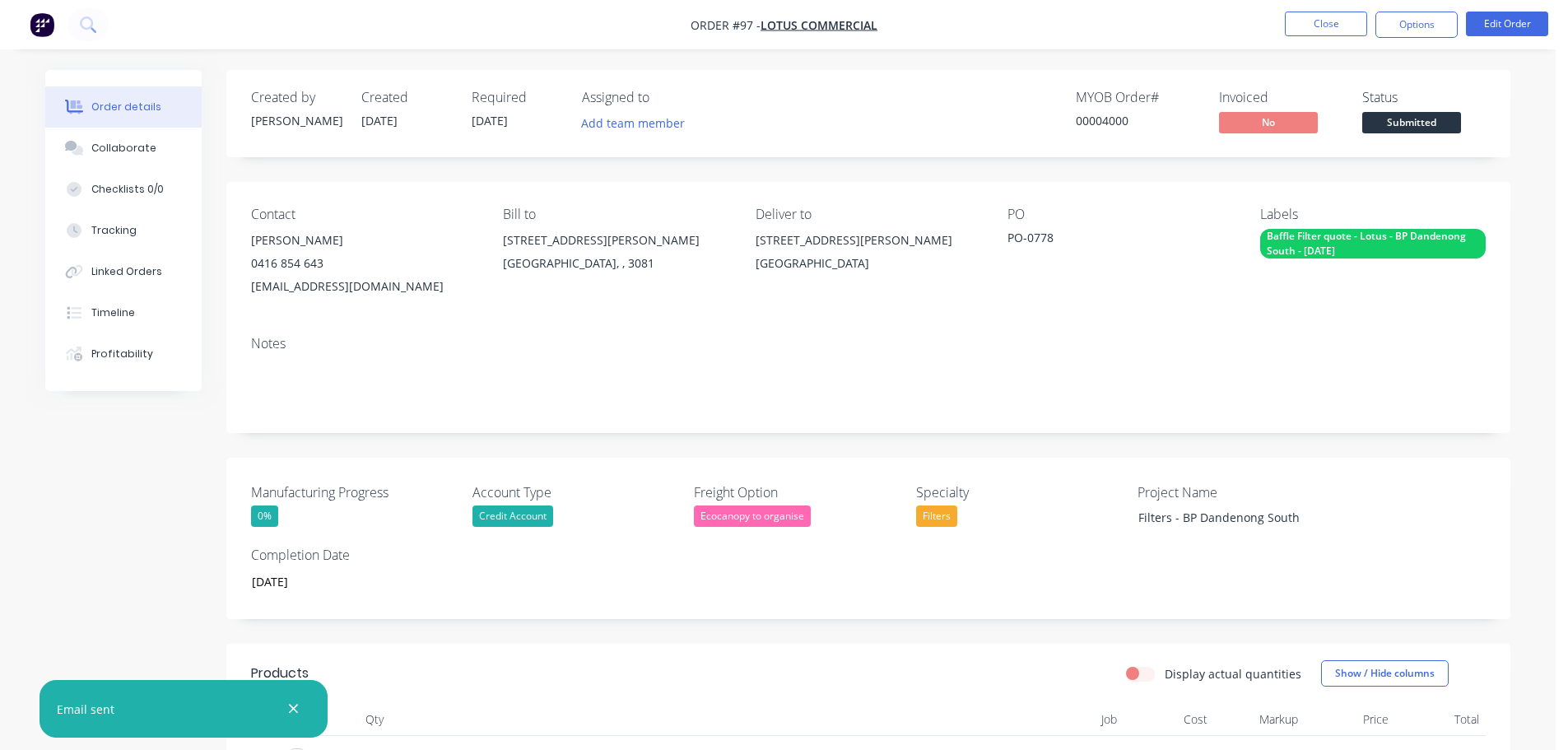
click at [1052, 246] on div "PO-0778" at bounding box center [1110, 240] width 205 height 23
click at [1052, 245] on div "PO-0778" at bounding box center [1110, 240] width 205 height 23
click at [1048, 239] on div "PO-0778" at bounding box center [1110, 240] width 205 height 23
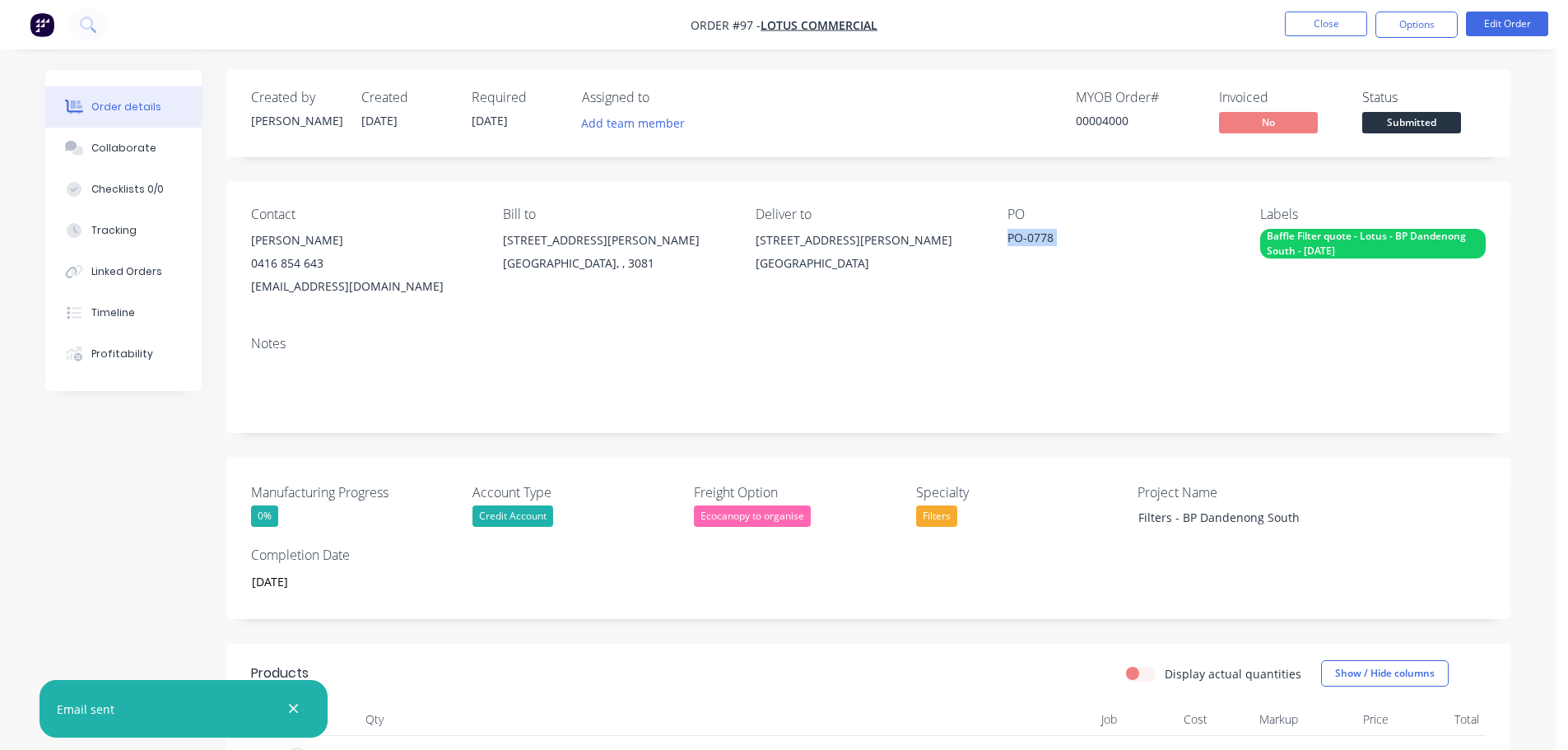
copy div "PO-0778"
drag, startPoint x: 1287, startPoint y: 520, endPoint x: 1183, endPoint y: 523, distance: 104.0
click at [1183, 523] on div "Filters - BP Dandenong South" at bounding box center [1227, 517] width 205 height 24
copy div "BP Dandenong South"
click at [1514, 189] on div "Order details Collaborate Checklists 0/0 Tracking Linked Orders Timeline Profit…" at bounding box center [778, 746] width 1499 height 1352
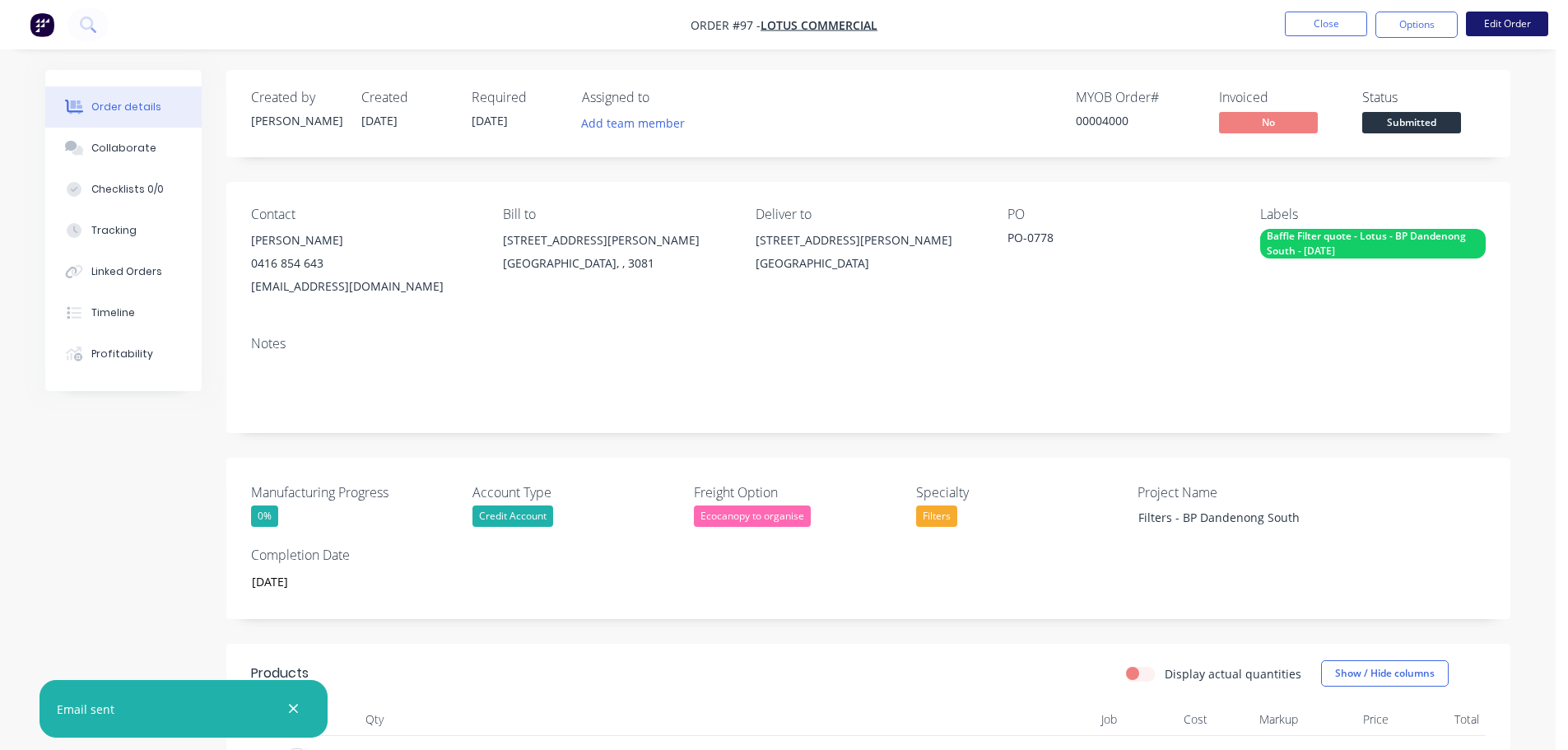
click at [1518, 20] on button "Edit Order" at bounding box center [1507, 24] width 82 height 25
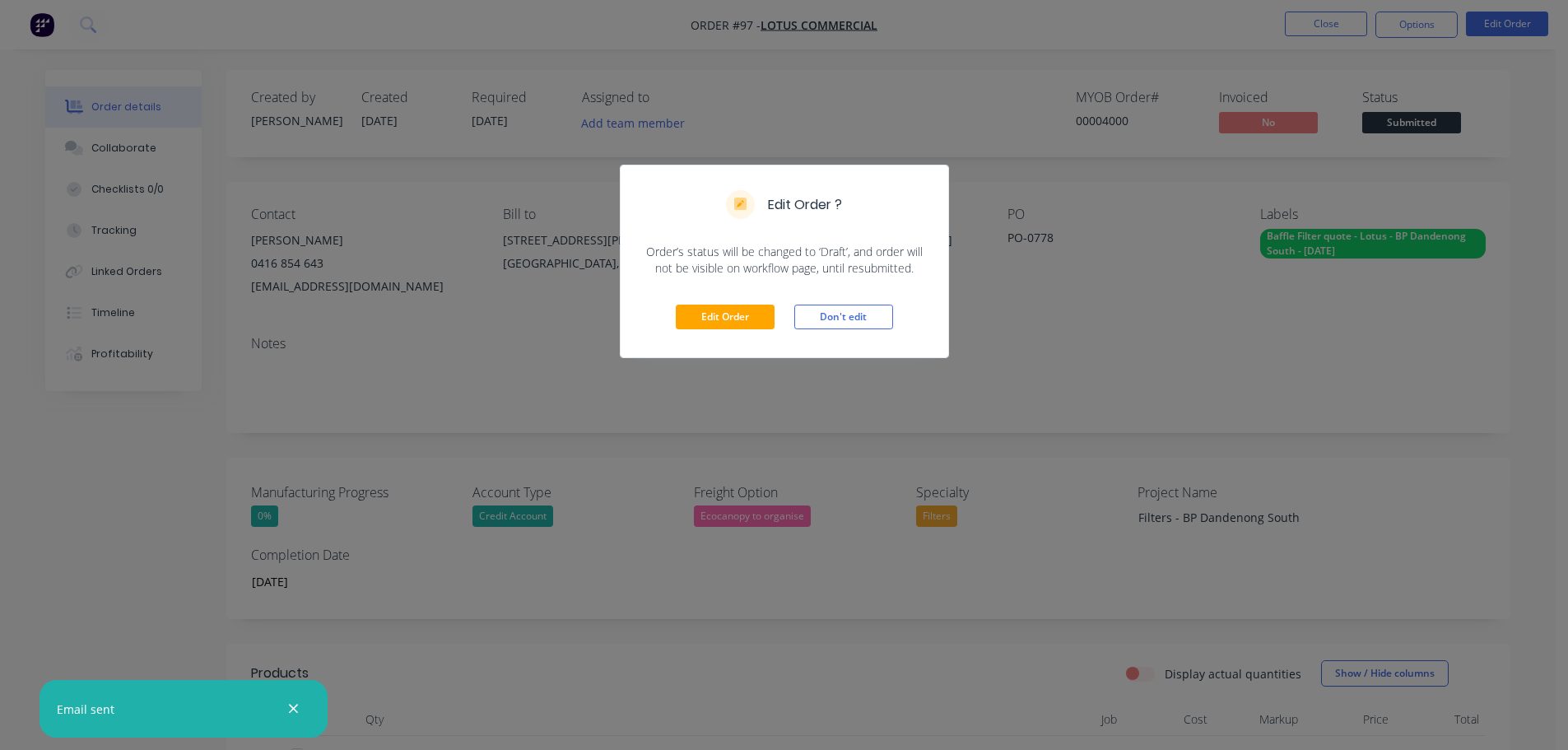
click at [899, 317] on div "Edit Order Don't edit" at bounding box center [784, 316] width 328 height 80
click at [890, 320] on button "Don't edit" at bounding box center [844, 316] width 99 height 25
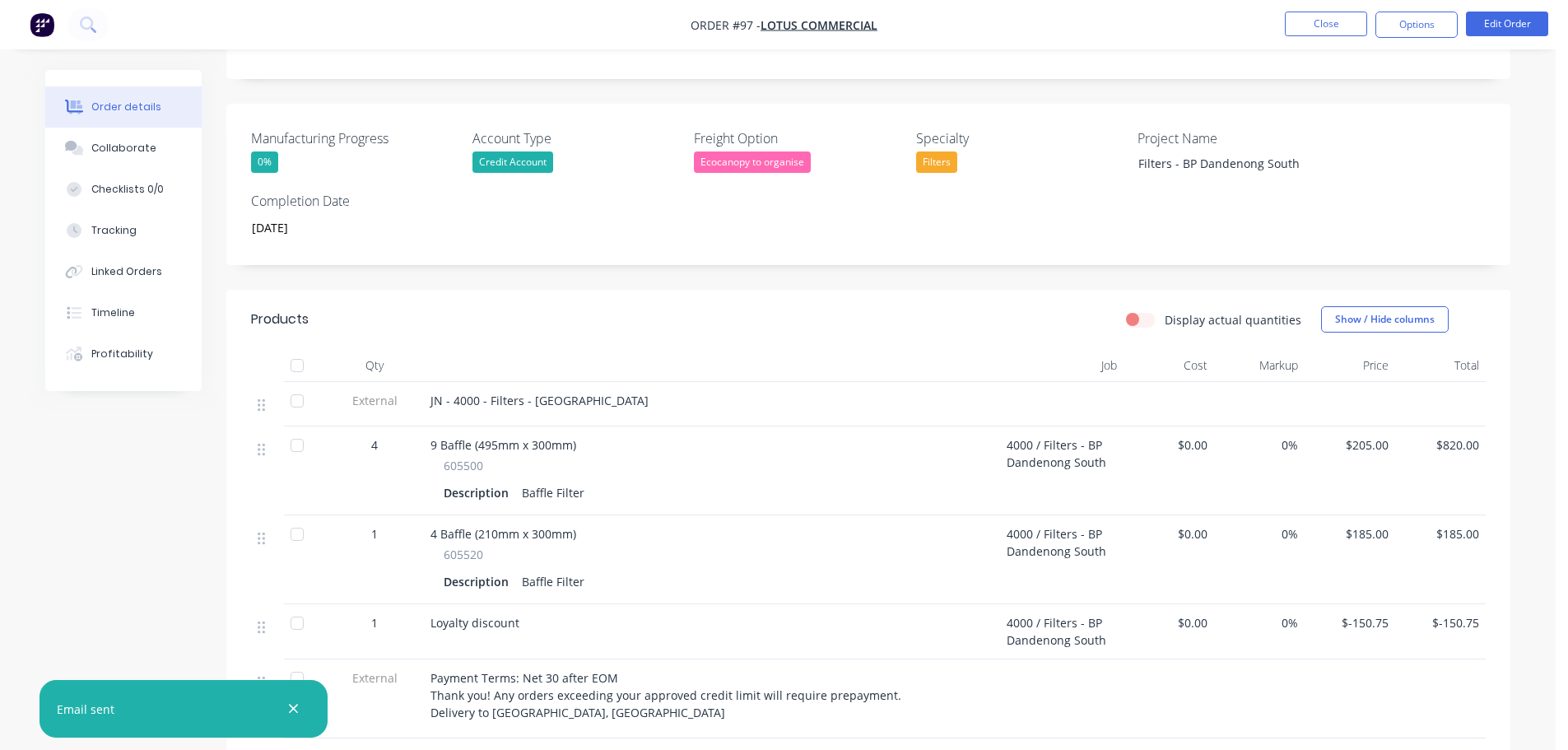
scroll to position [178, 0]
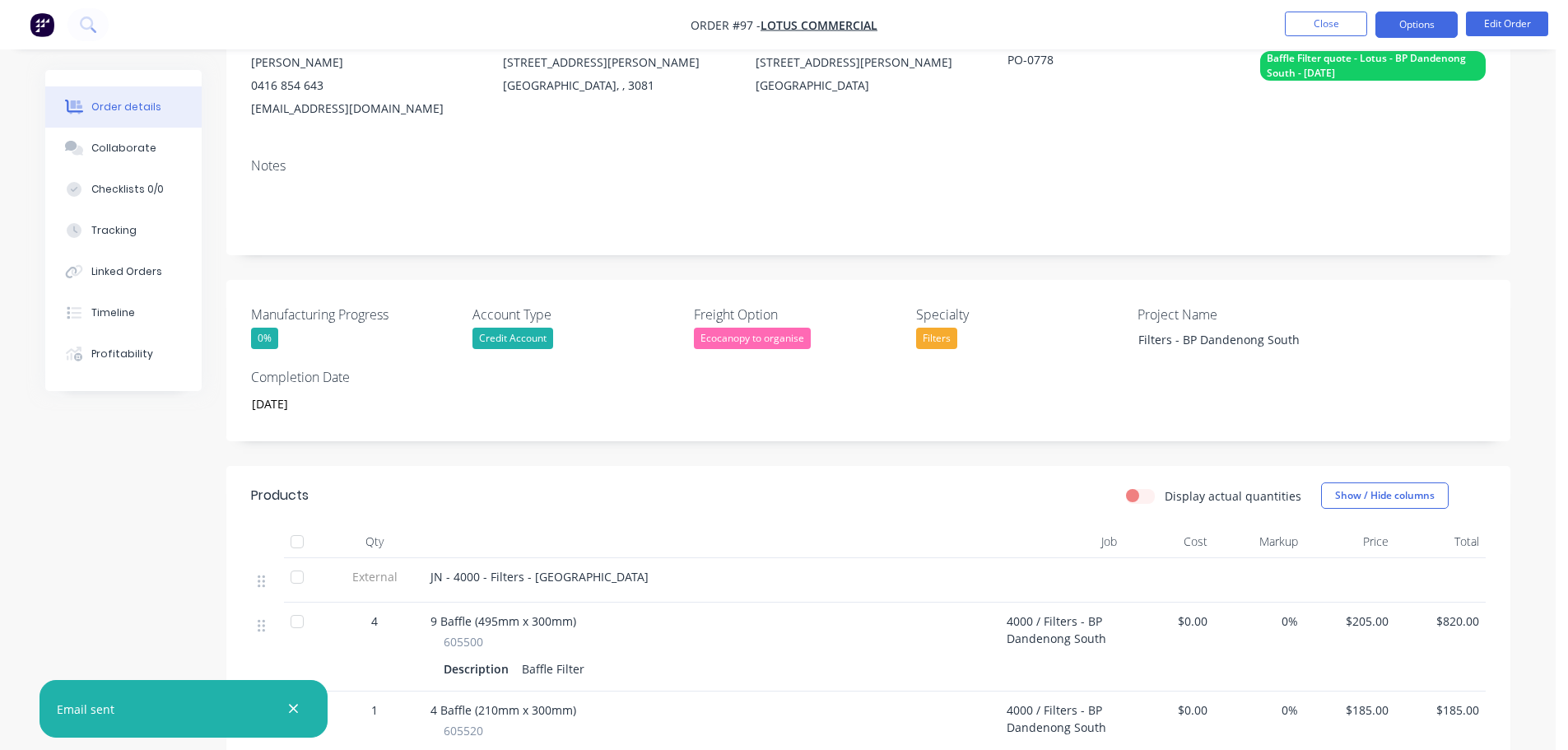
click at [1448, 13] on button "Options" at bounding box center [1416, 25] width 82 height 26
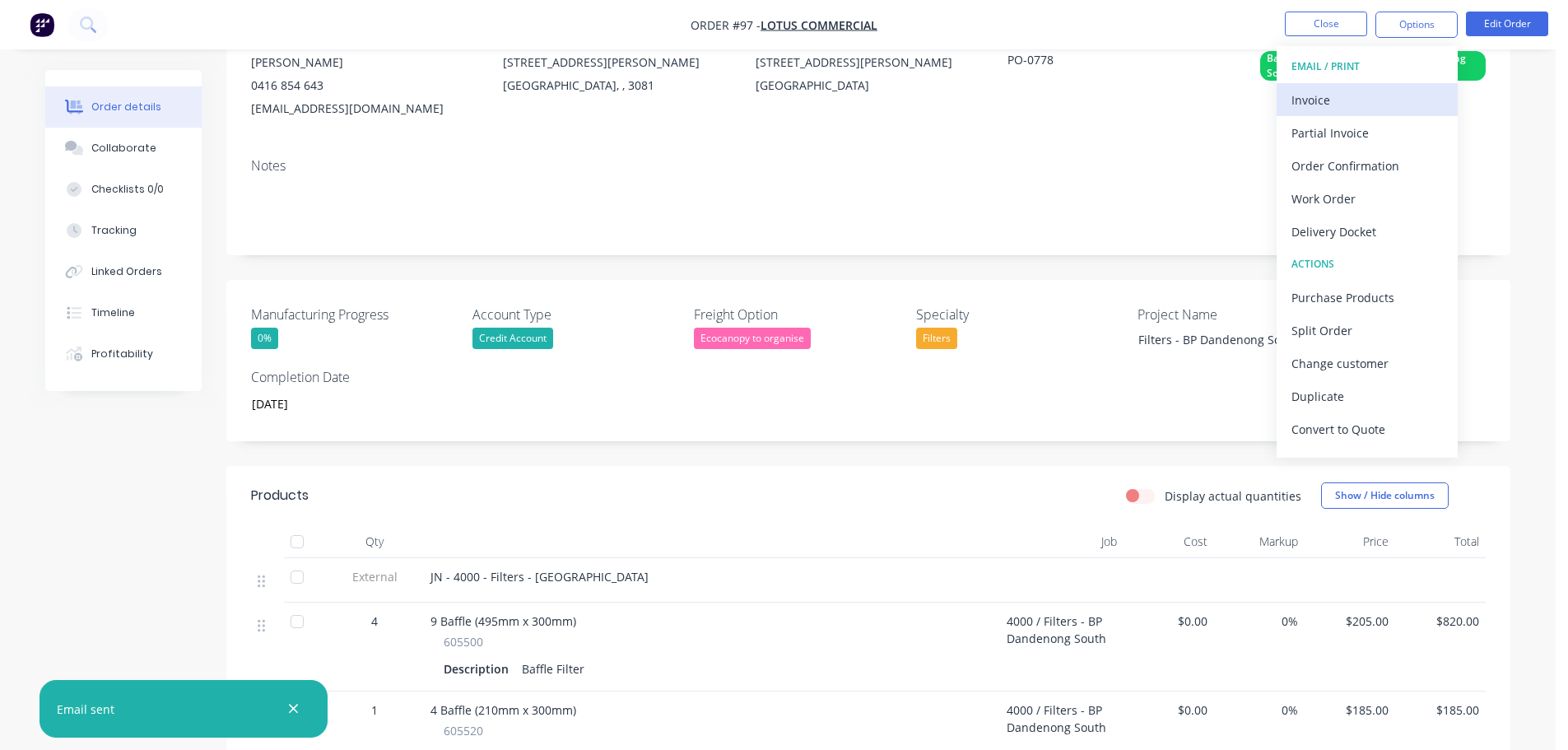
click at [1353, 105] on div "Invoice" at bounding box center [1367, 100] width 151 height 24
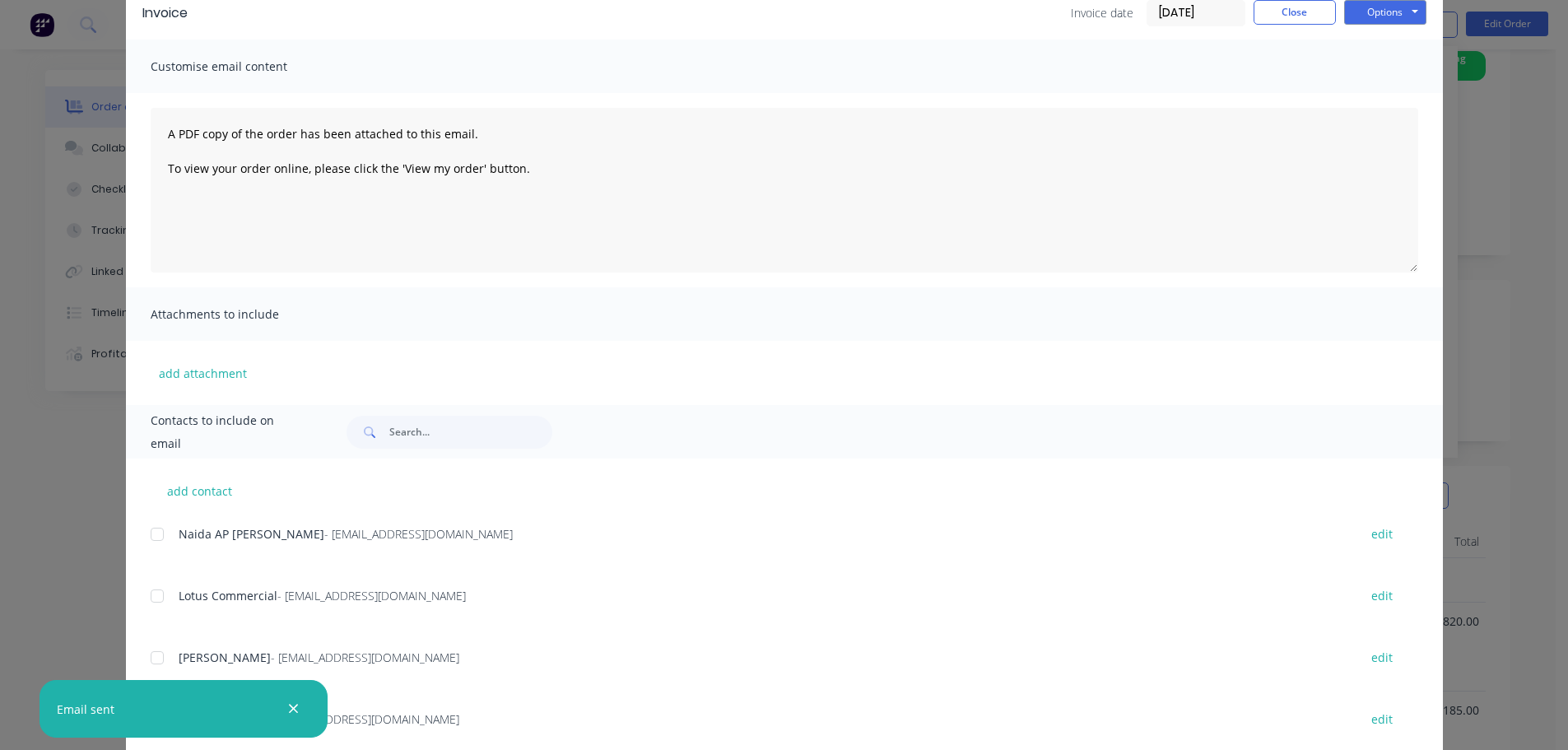
scroll to position [41, 0]
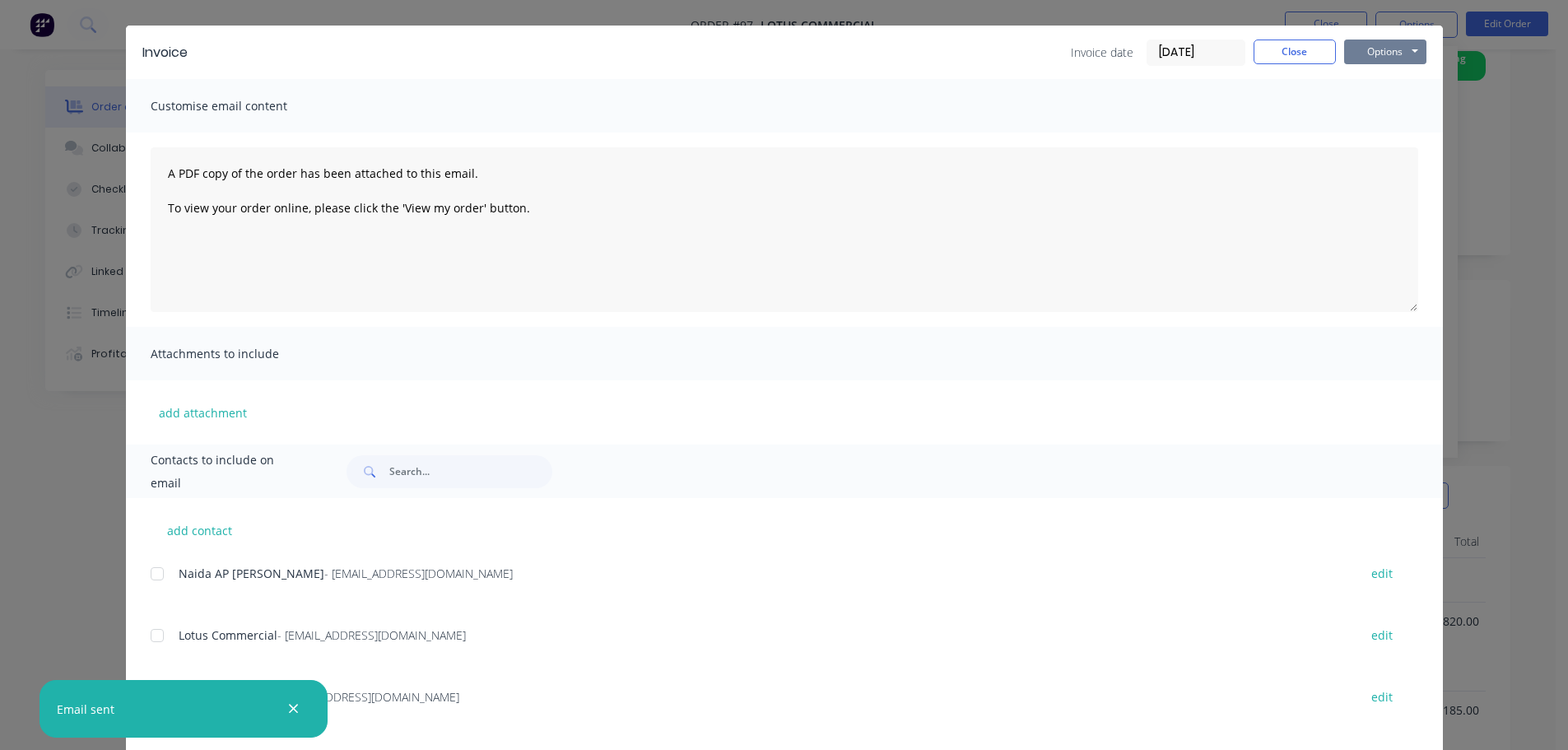
click at [1371, 56] on button "Options" at bounding box center [1385, 52] width 82 height 25
click at [1380, 111] on button "Print" at bounding box center [1396, 108] width 106 height 27
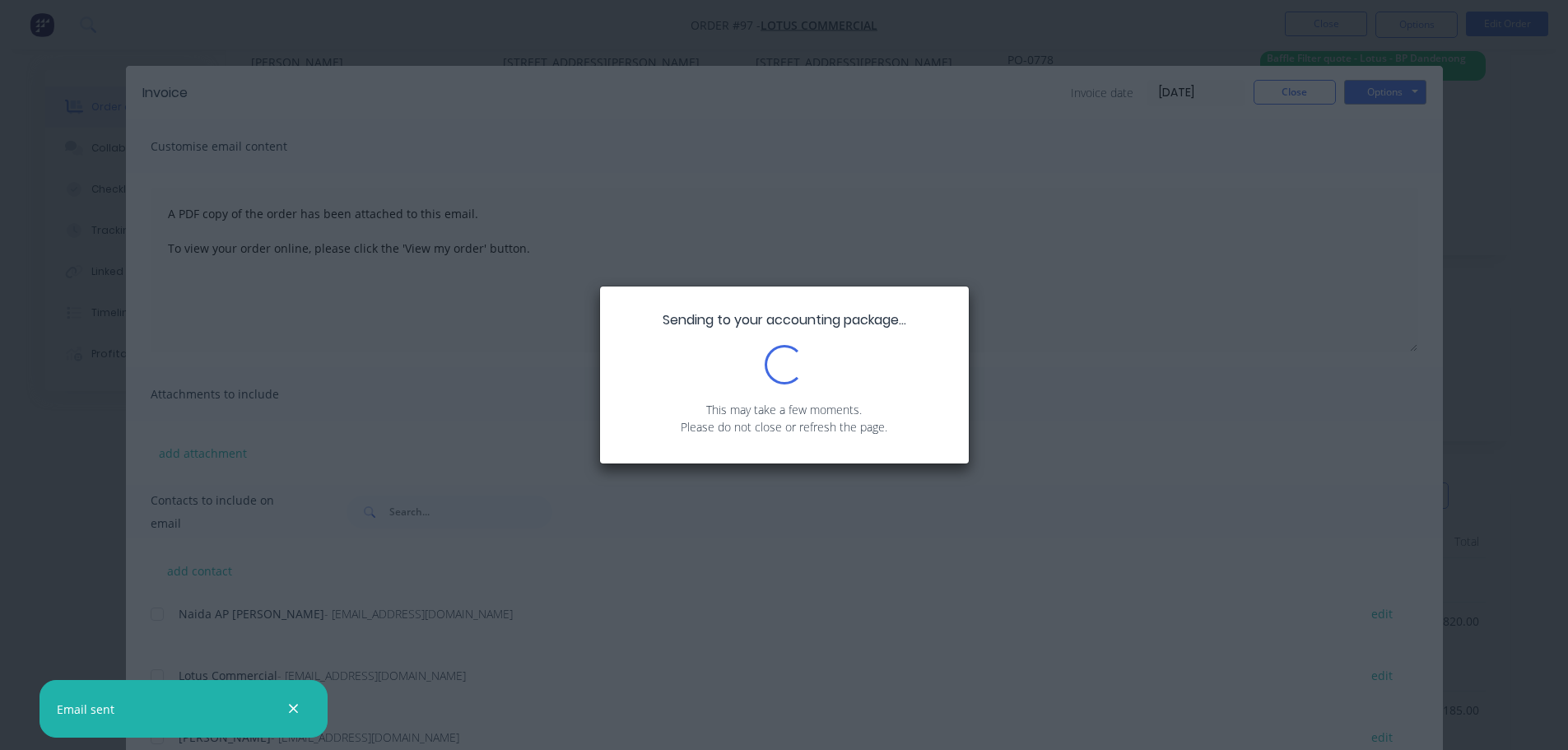
click at [287, 711] on button "button" at bounding box center [293, 709] width 20 height 20
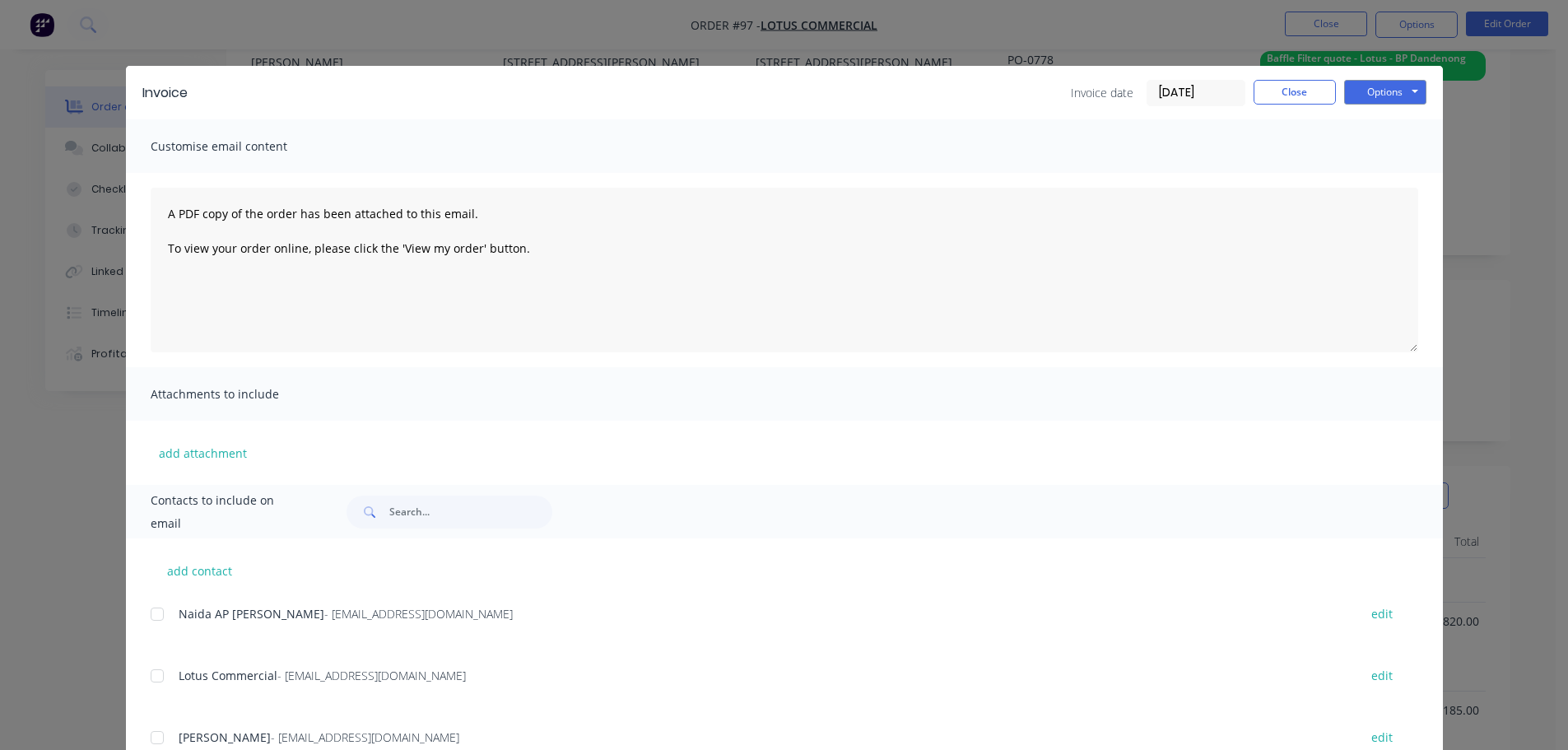
click at [1498, 142] on div "Invoice Invoice date [DATE] Close Options Preview Print Email Customise email c…" at bounding box center [784, 375] width 1568 height 750
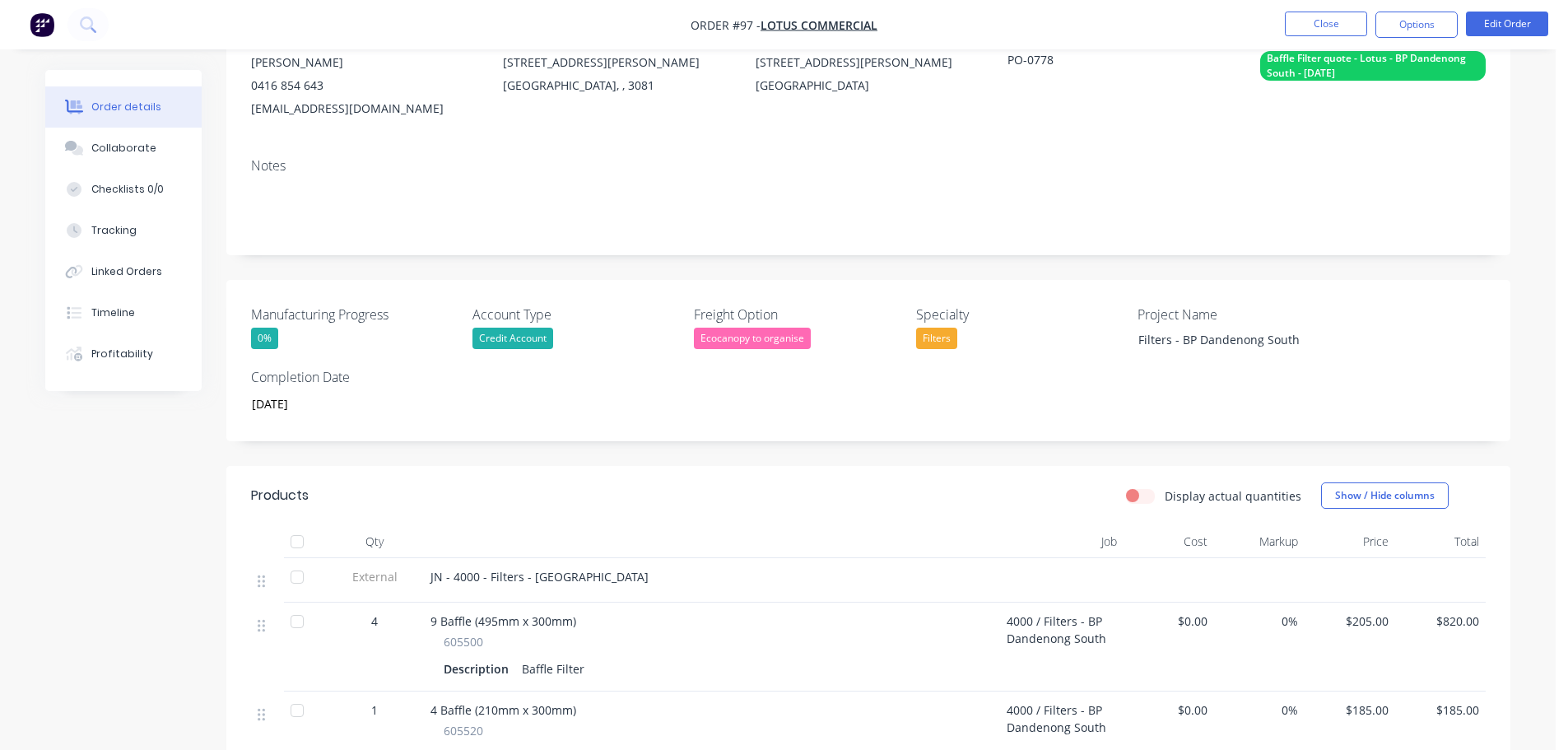
click at [110, 441] on div "Created by [PERSON_NAME] Created [DATE] Required [DATE] Assigned to Add team me…" at bounding box center [779, 567] width 1466 height 1352
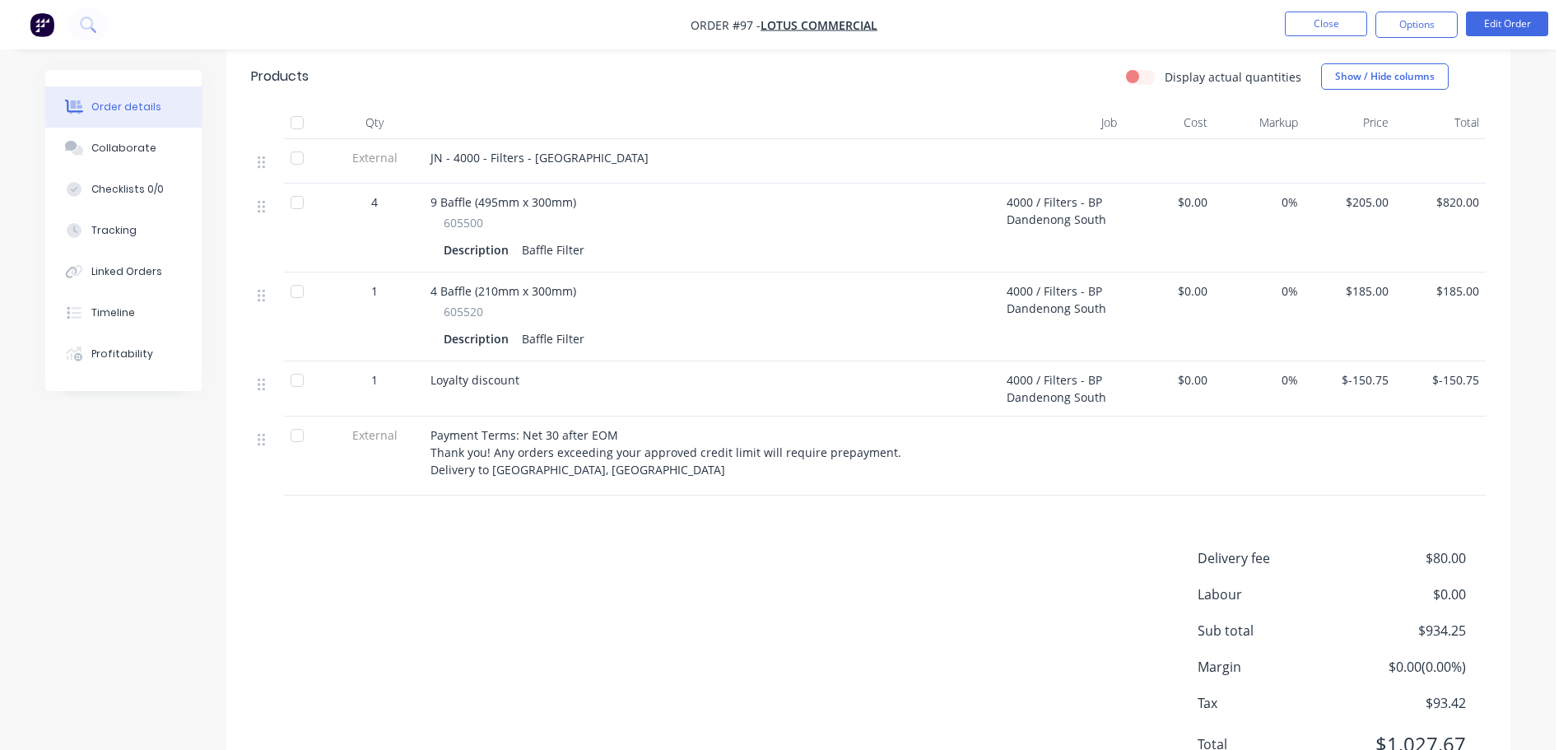
scroll to position [672, 0]
